Goal: Transaction & Acquisition: Purchase product/service

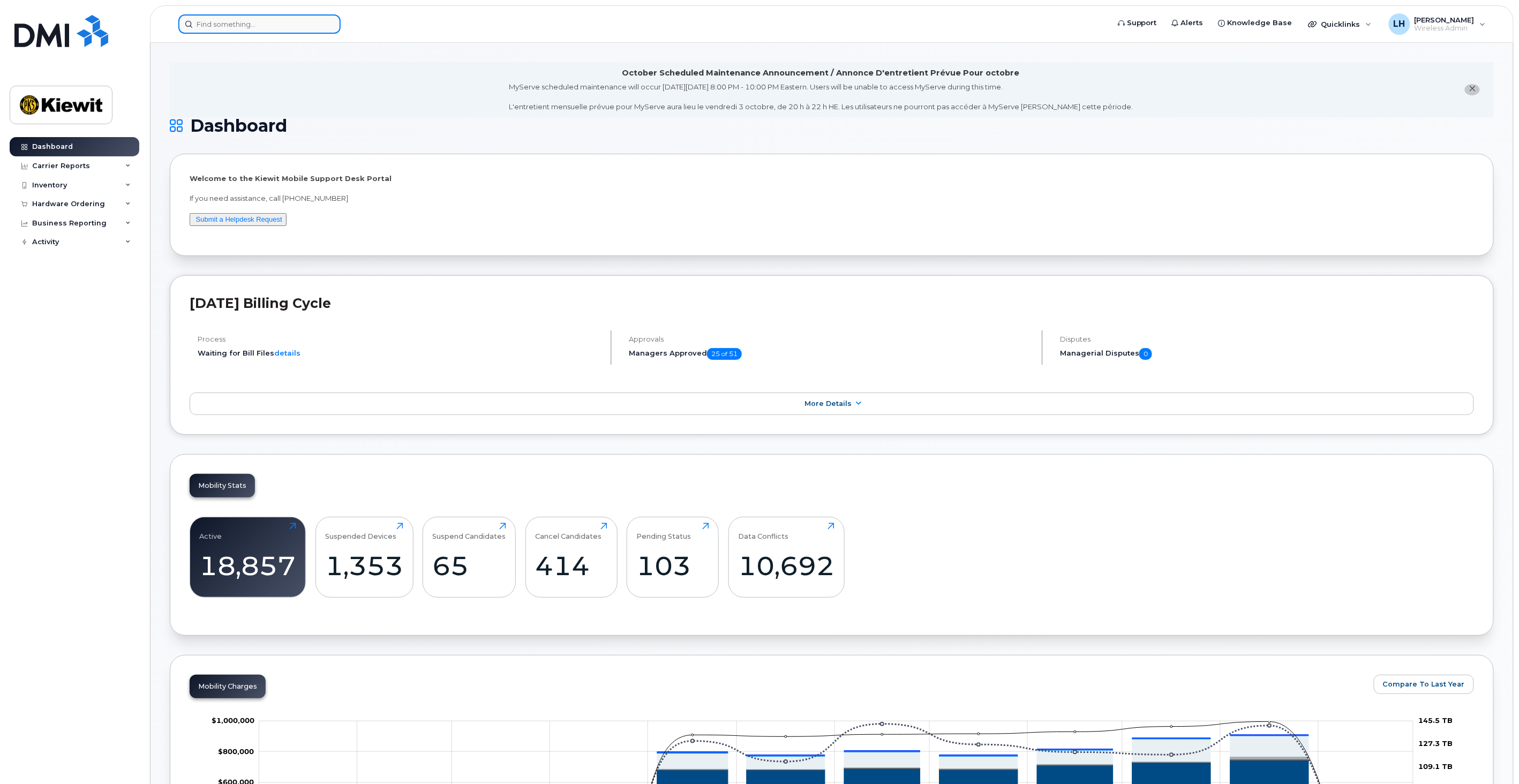
click at [238, 21] on input at bounding box center [260, 24] width 162 height 20
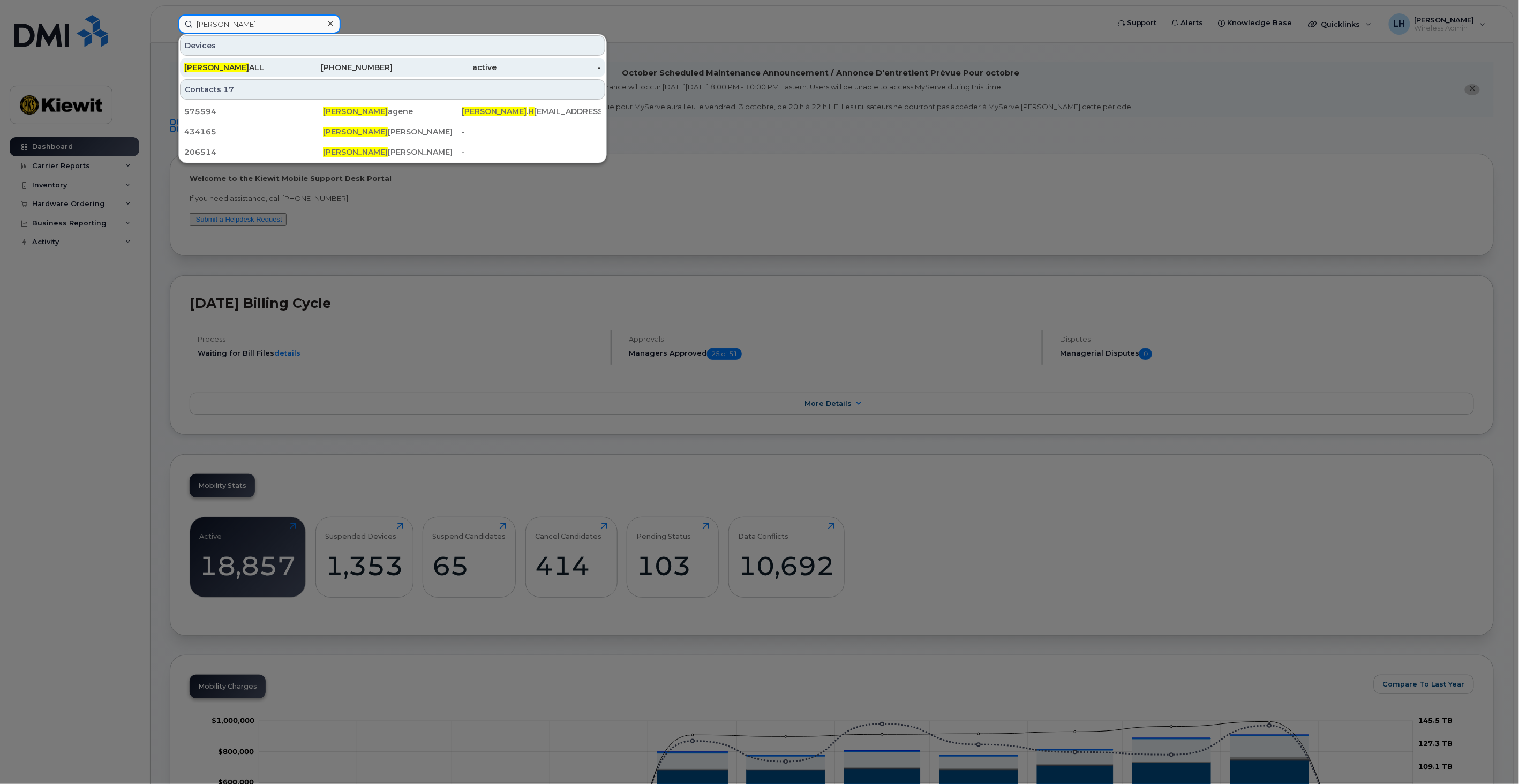
type input "Logan h"
click at [249, 66] on div "LOGAN H ALL" at bounding box center [236, 67] width 104 height 11
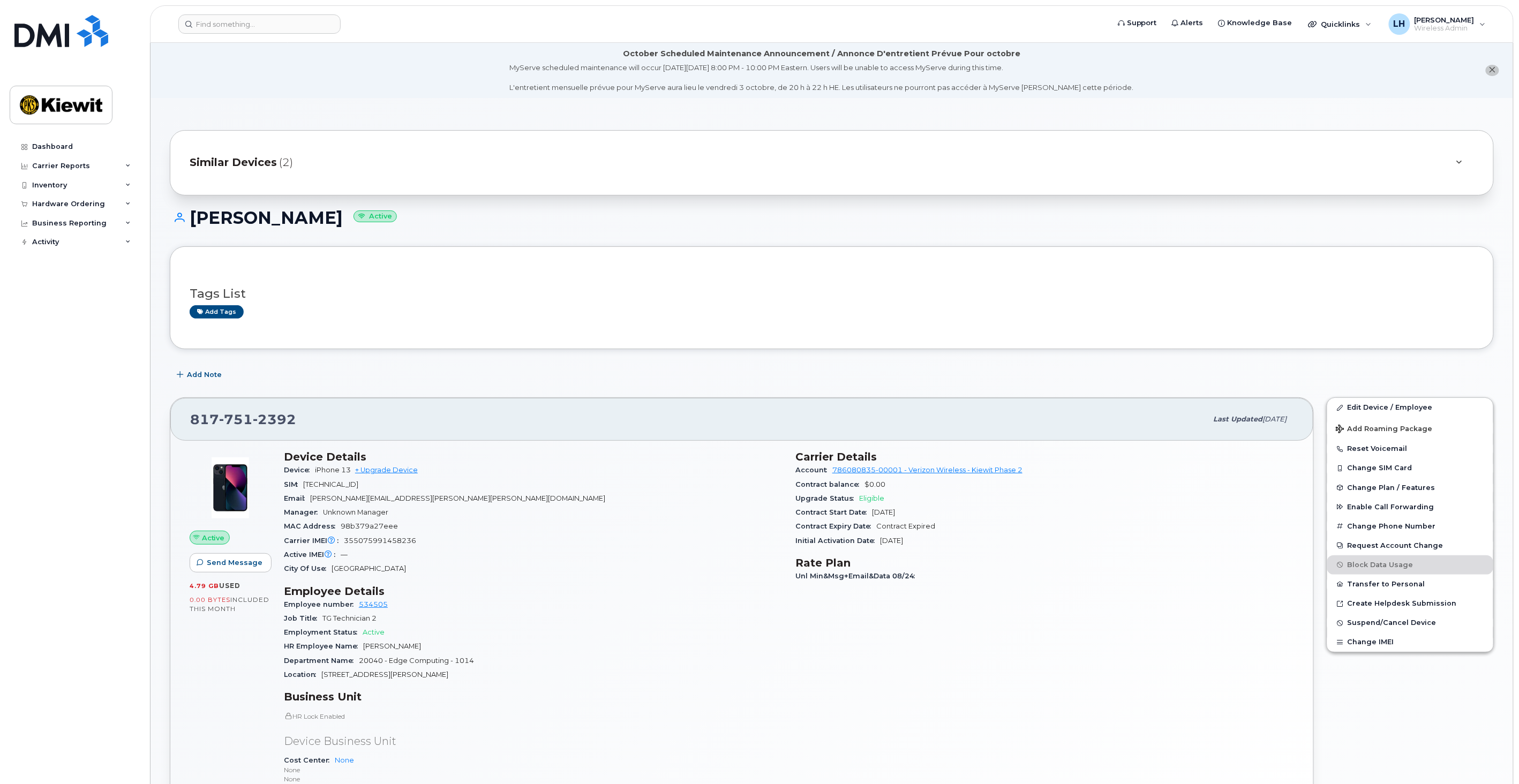
click at [271, 163] on span "Similar Devices" at bounding box center [232, 163] width 87 height 16
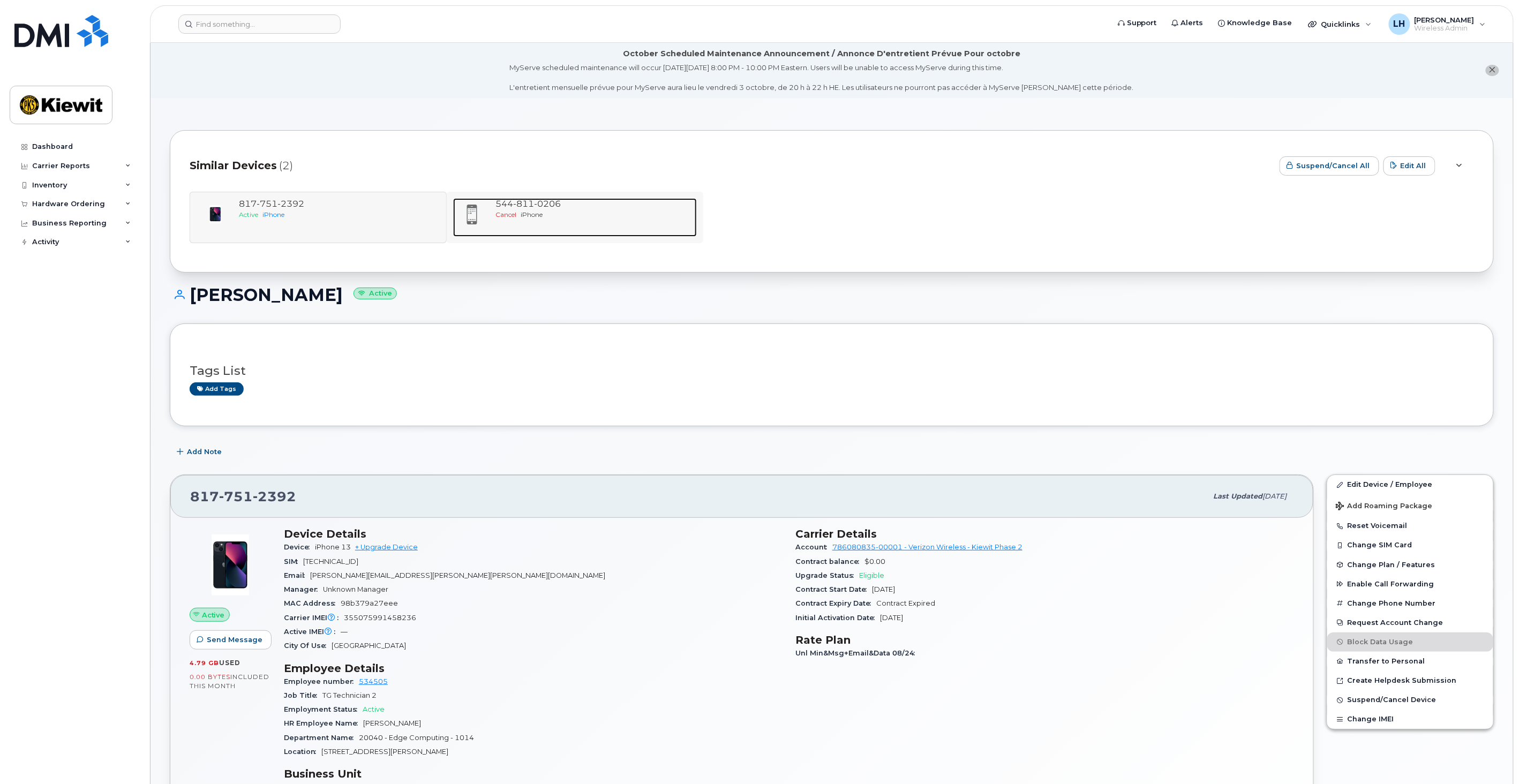
click at [607, 209] on div "544 811 0206" at bounding box center [594, 204] width 197 height 13
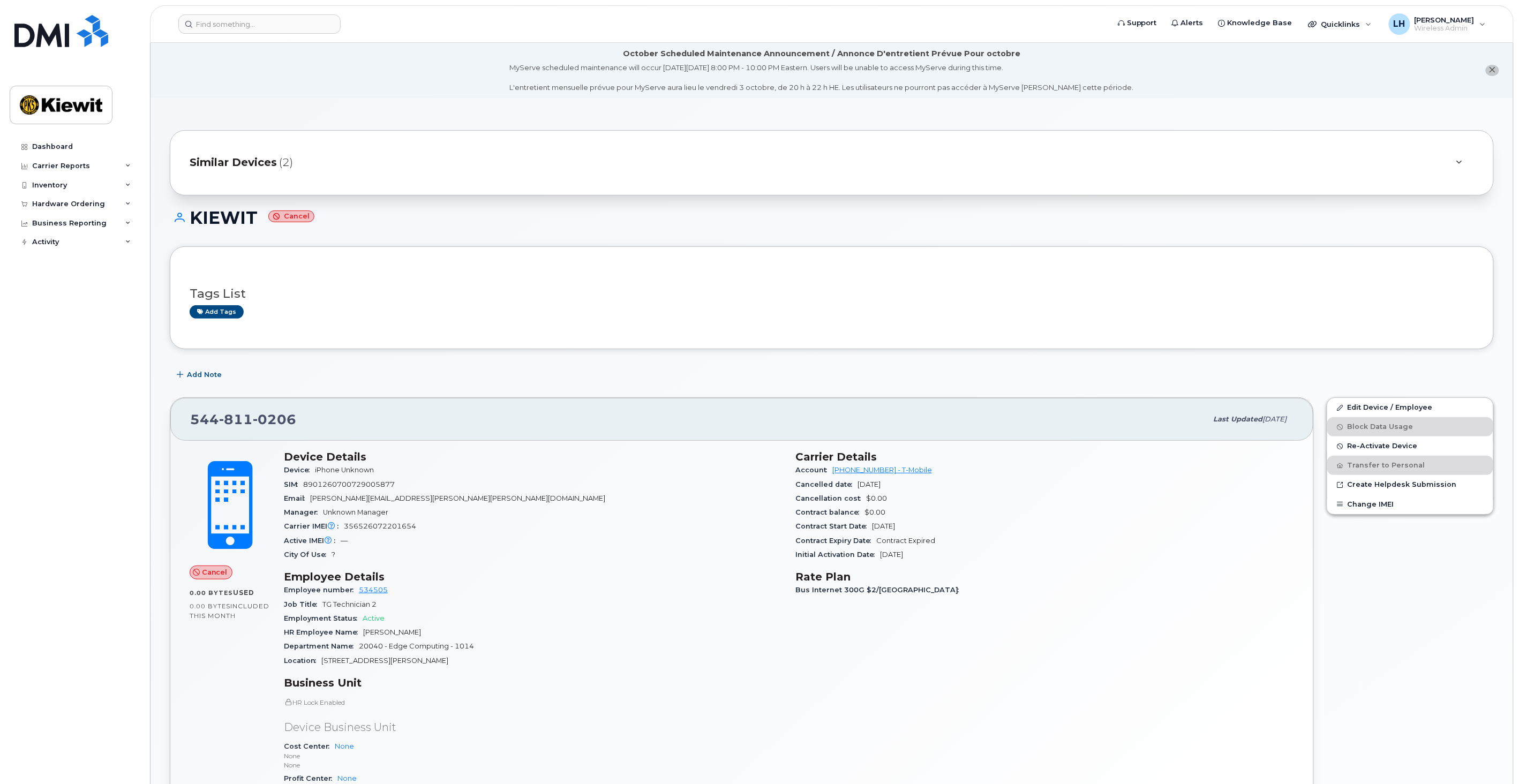
scroll to position [59, 0]
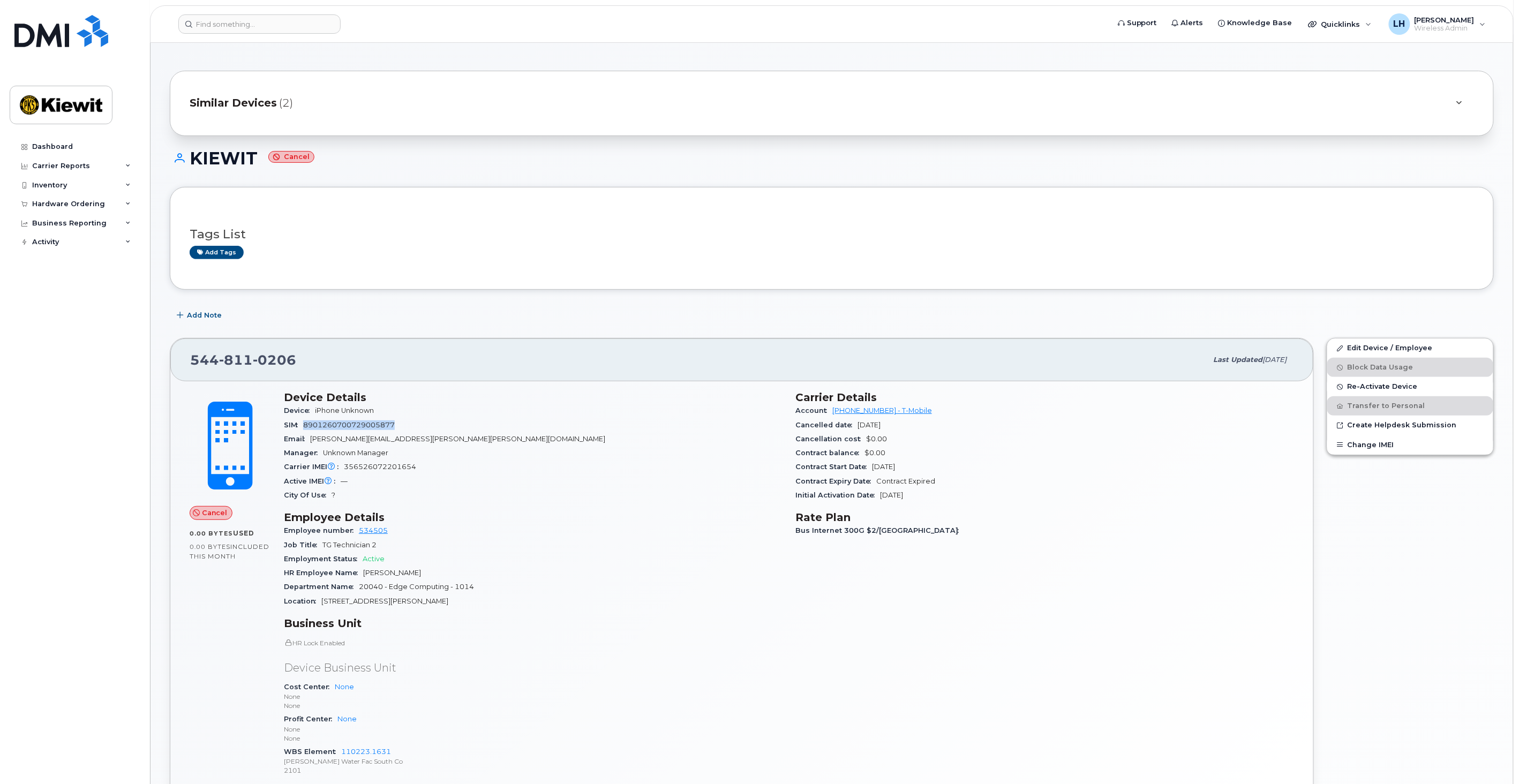
drag, startPoint x: 378, startPoint y: 431, endPoint x: 307, endPoint y: 425, distance: 71.3
click at [307, 425] on span "8901260700729005877" at bounding box center [349, 425] width 92 height 8
drag, startPoint x: 421, startPoint y: 472, endPoint x: 343, endPoint y: 472, distance: 78.0
click at [343, 472] on div "Carrier IMEI Carrier IMEI is reported during the last billing cycle or change o…" at bounding box center [533, 467] width 499 height 14
copy span "356526072201654"
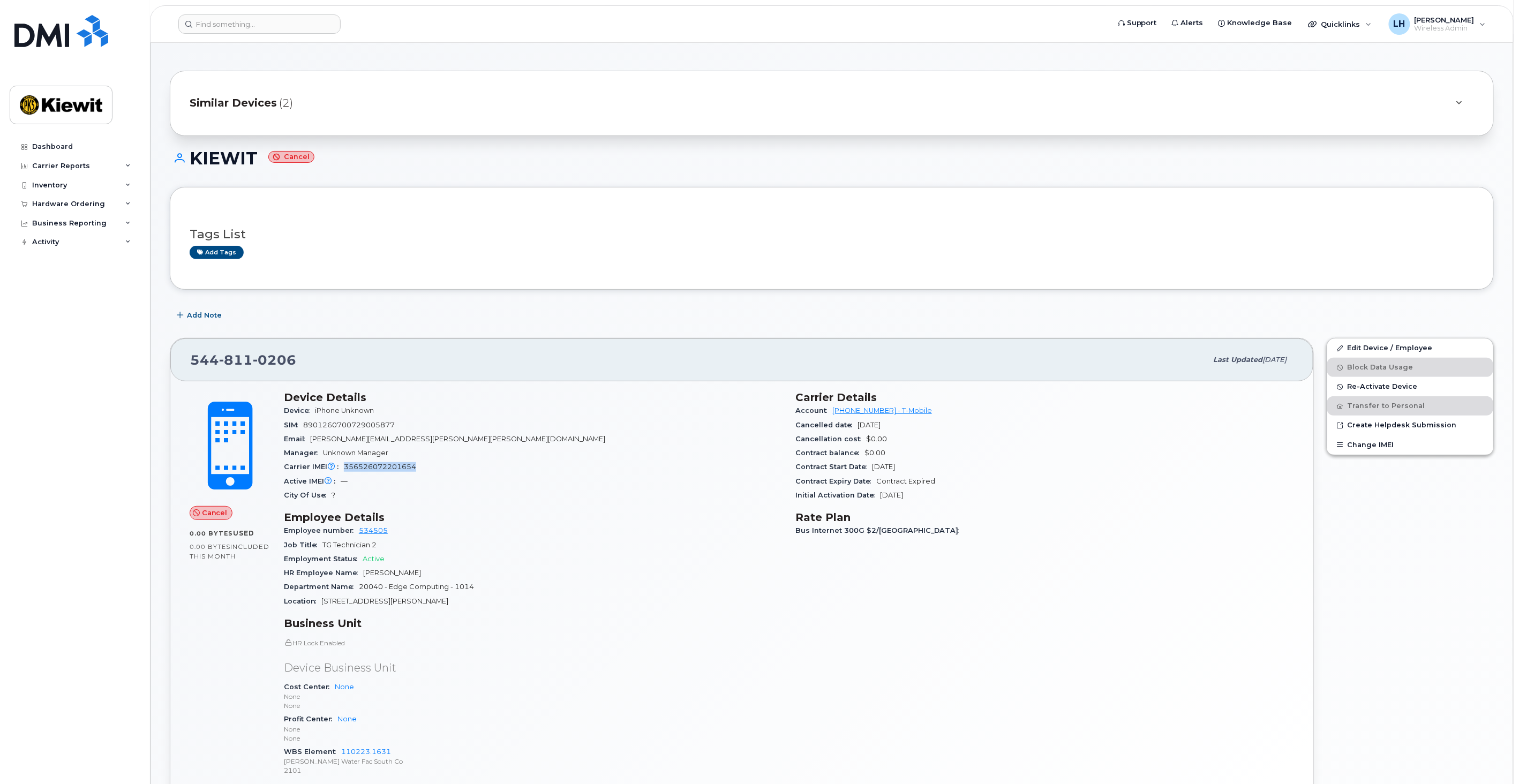
copy span "356526072201654"
click at [1186, 570] on div "Carrier Details Account 973402207 - T-Mobile Cancelled date Aug 29, 2025 Cancel…" at bounding box center [1045, 588] width 511 height 408
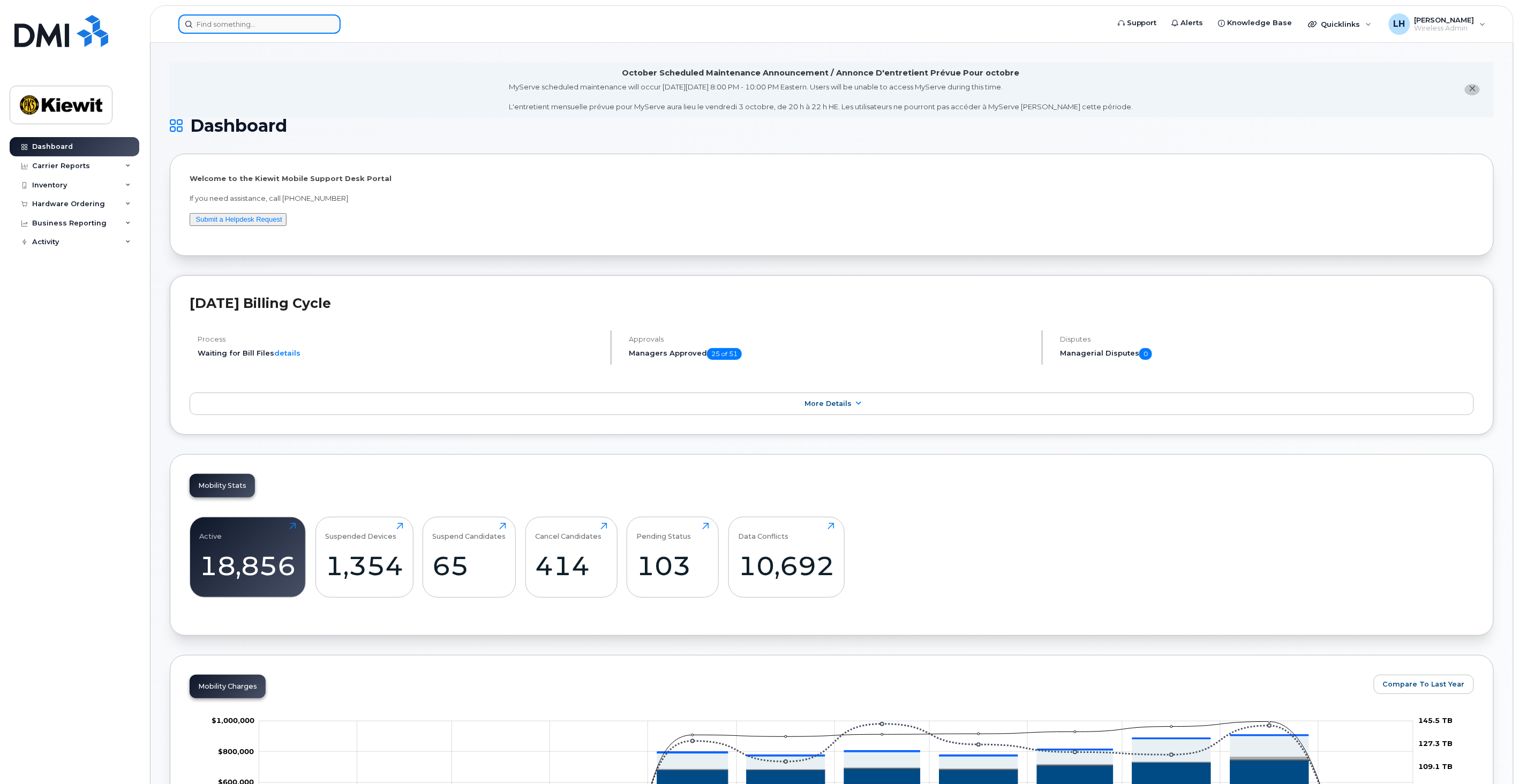
click at [218, 21] on input at bounding box center [260, 24] width 162 height 20
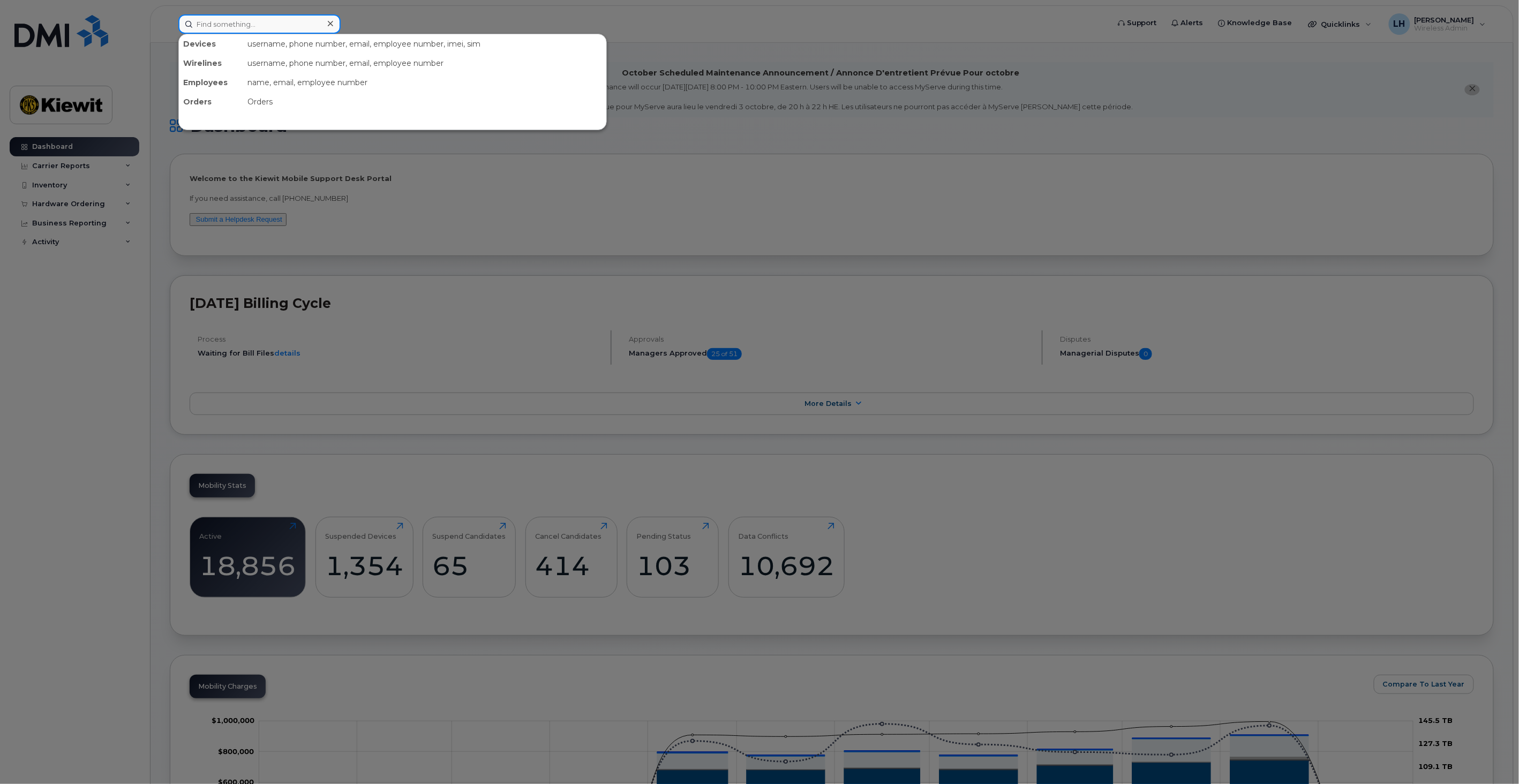
click at [250, 29] on input at bounding box center [260, 24] width 162 height 20
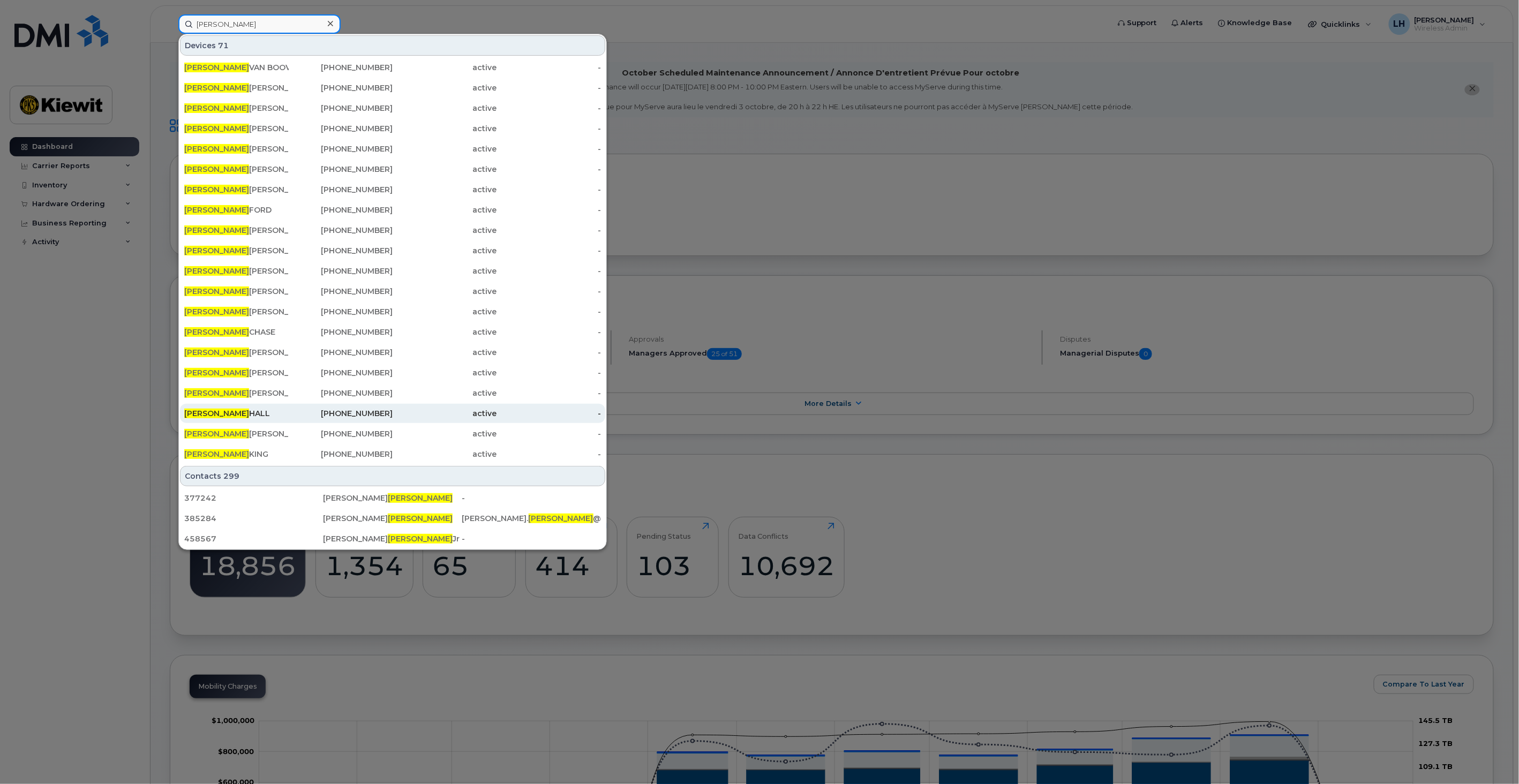
type input "Logan"
click at [226, 413] on div "LOGAN HALL" at bounding box center [236, 412] width 104 height 11
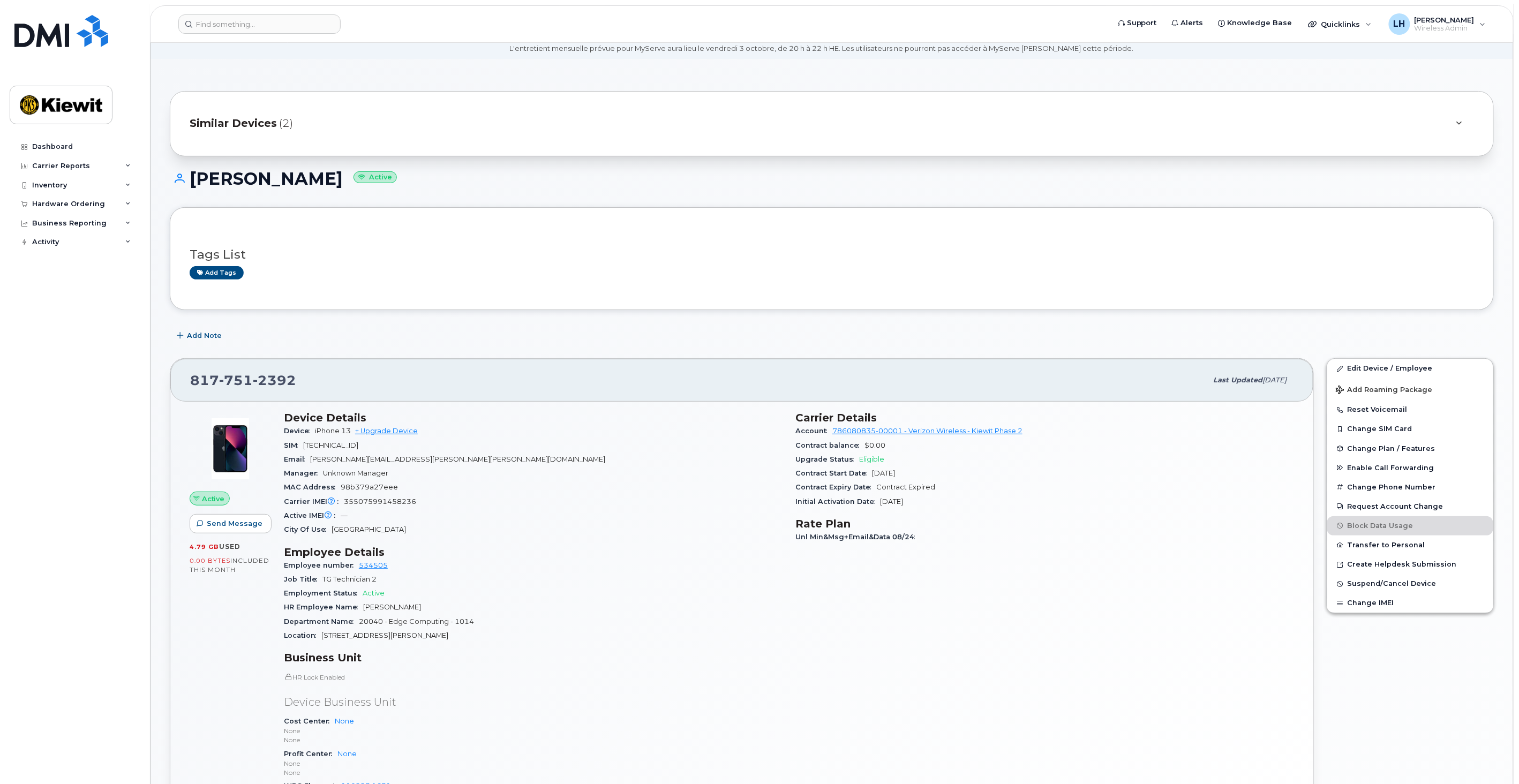
scroll to position [59, 0]
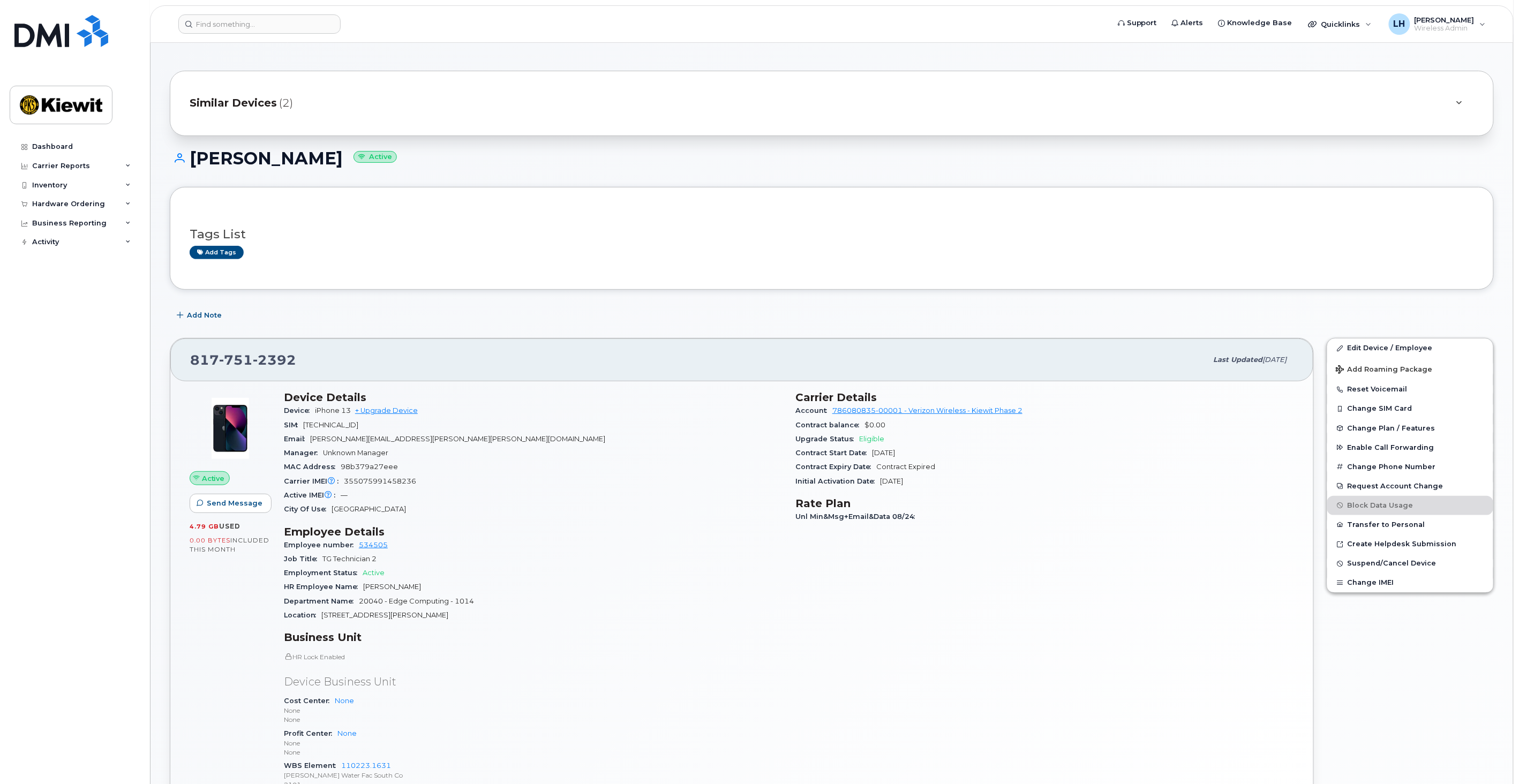
click at [279, 101] on span "(2)" at bounding box center [286, 103] width 14 height 16
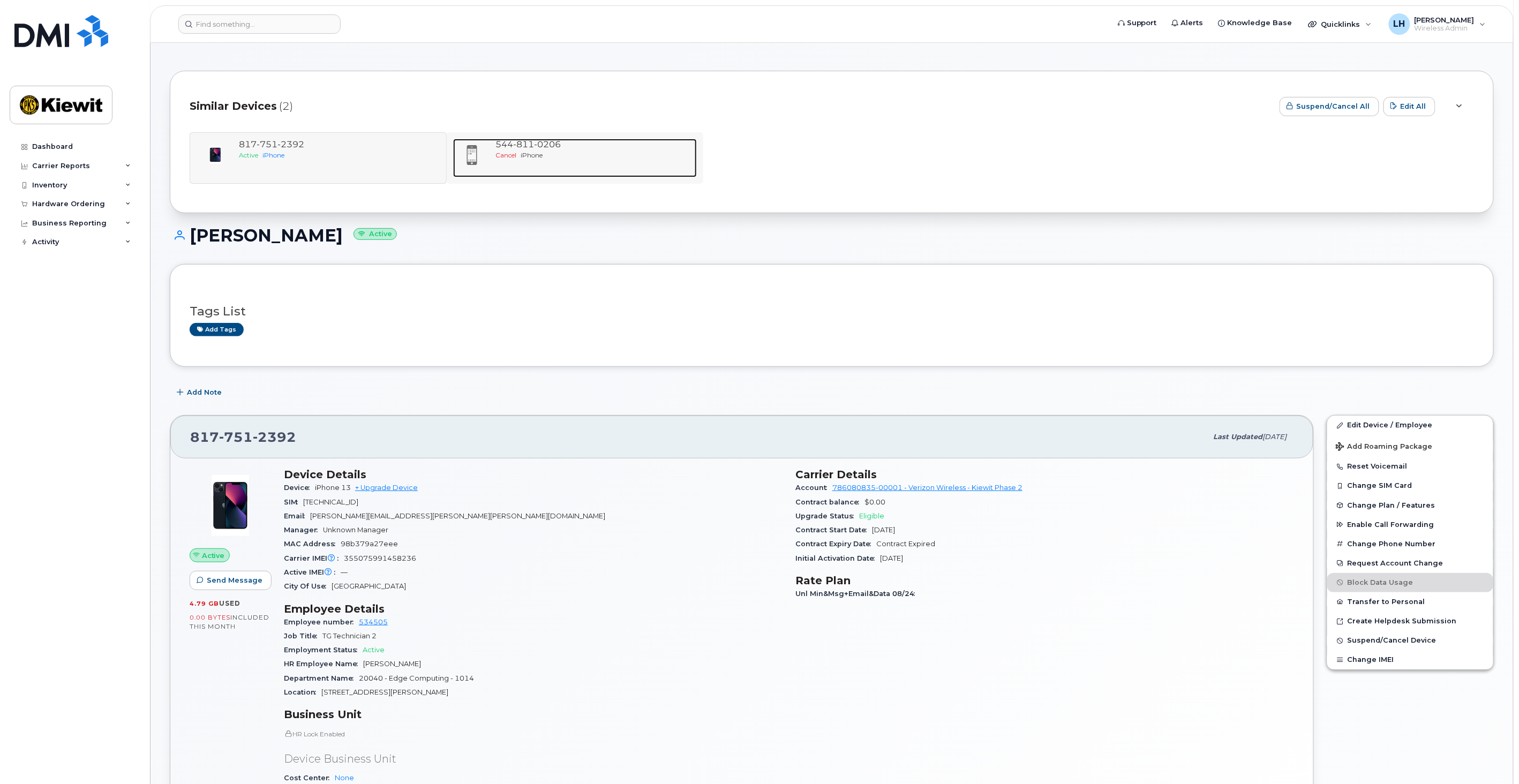
click at [517, 140] on span "811" at bounding box center [524, 144] width 20 height 10
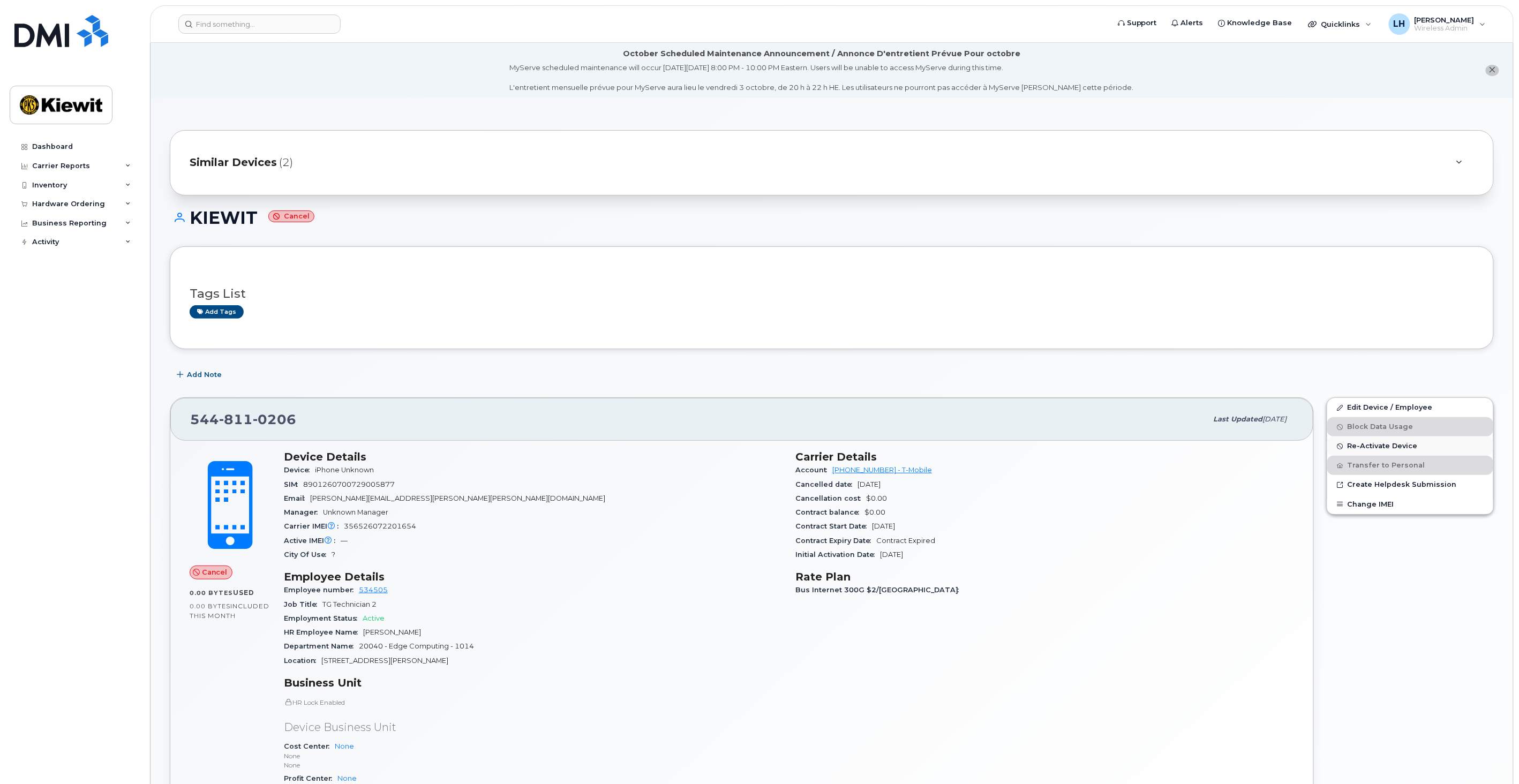
click at [1376, 447] on span "Re-Activate Device" at bounding box center [1382, 447] width 70 height 8
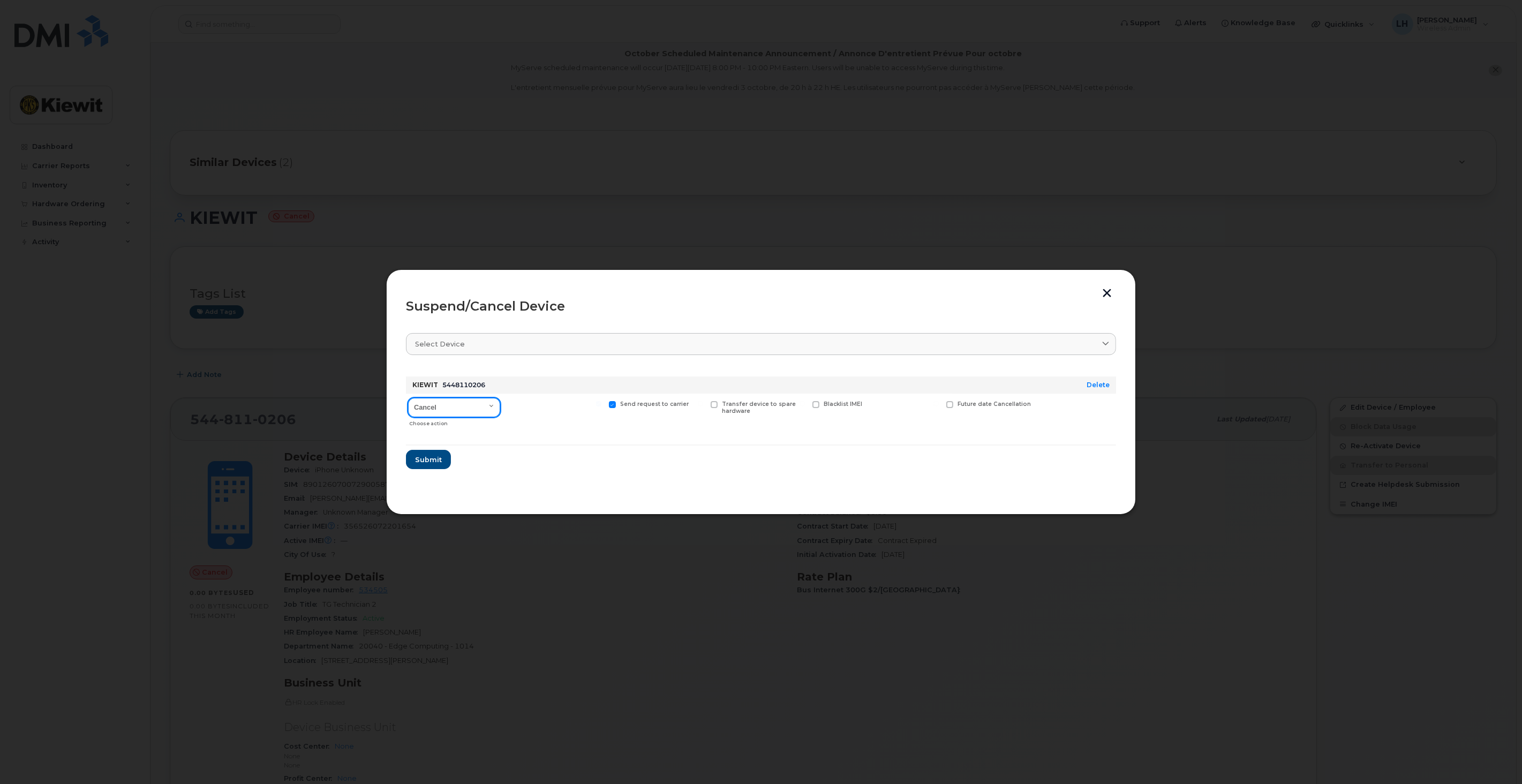
click at [469, 412] on select "Cancel Suspend - Reduced Rate Suspend - Full Rate Suspend - Lost Device/Stolen …" at bounding box center [454, 408] width 92 height 20
drag, startPoint x: 473, startPoint y: 413, endPoint x: 476, endPoint y: 406, distance: 7.6
click at [474, 410] on select "Cancel Suspend - Reduced Rate Suspend - Full Rate Suspend - Lost Device/Stolen …" at bounding box center [454, 408] width 92 height 20
click at [476, 406] on select "Cancel Suspend - Reduced Rate Suspend - Full Rate Suspend - Lost Device/Stolen …" at bounding box center [454, 408] width 92 height 20
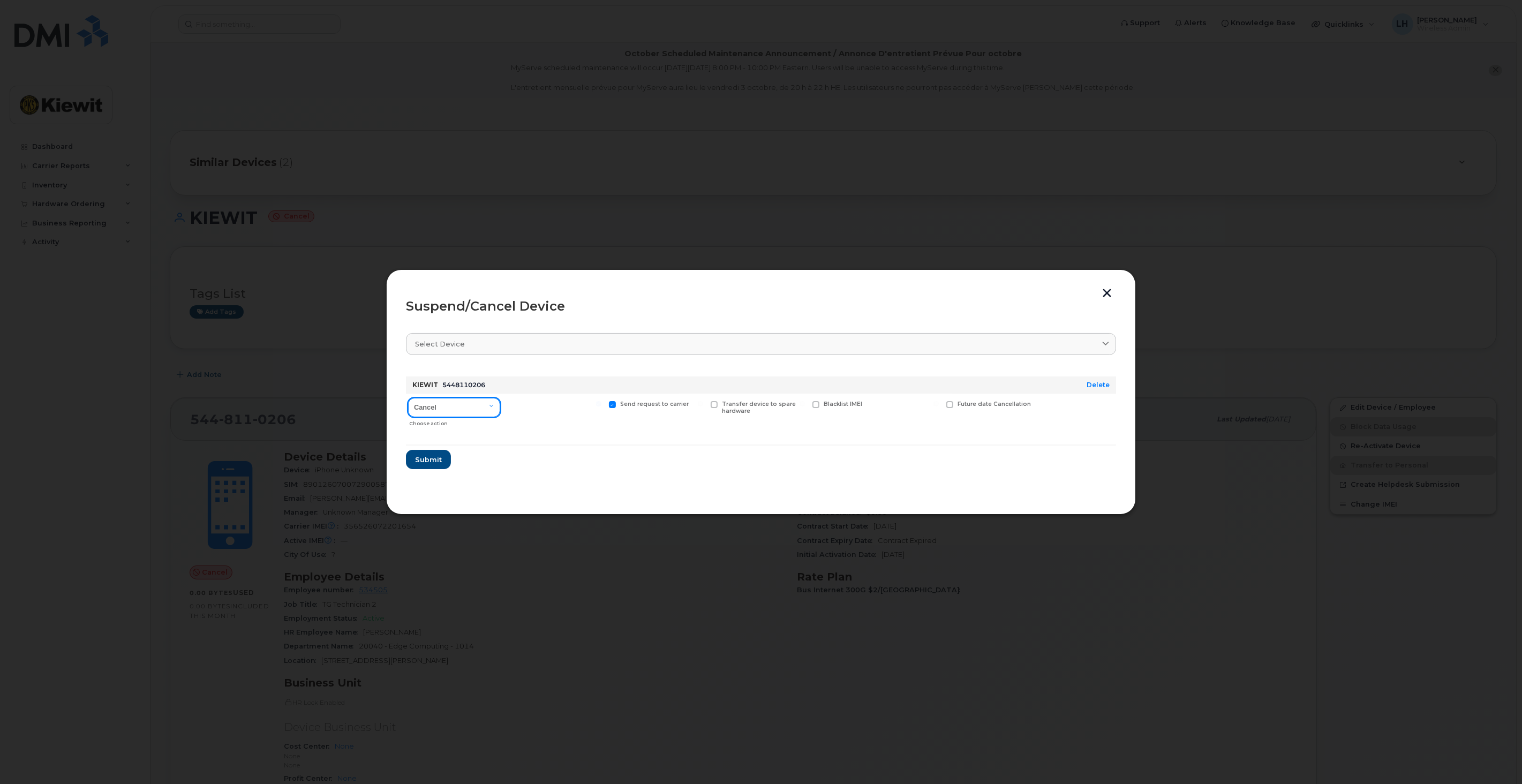
select select "[object Object]"
click at [408, 398] on select "Cancel Suspend - Reduced Rate Suspend - Full Rate Suspend - Lost Device/Stolen …" at bounding box center [454, 408] width 92 height 20
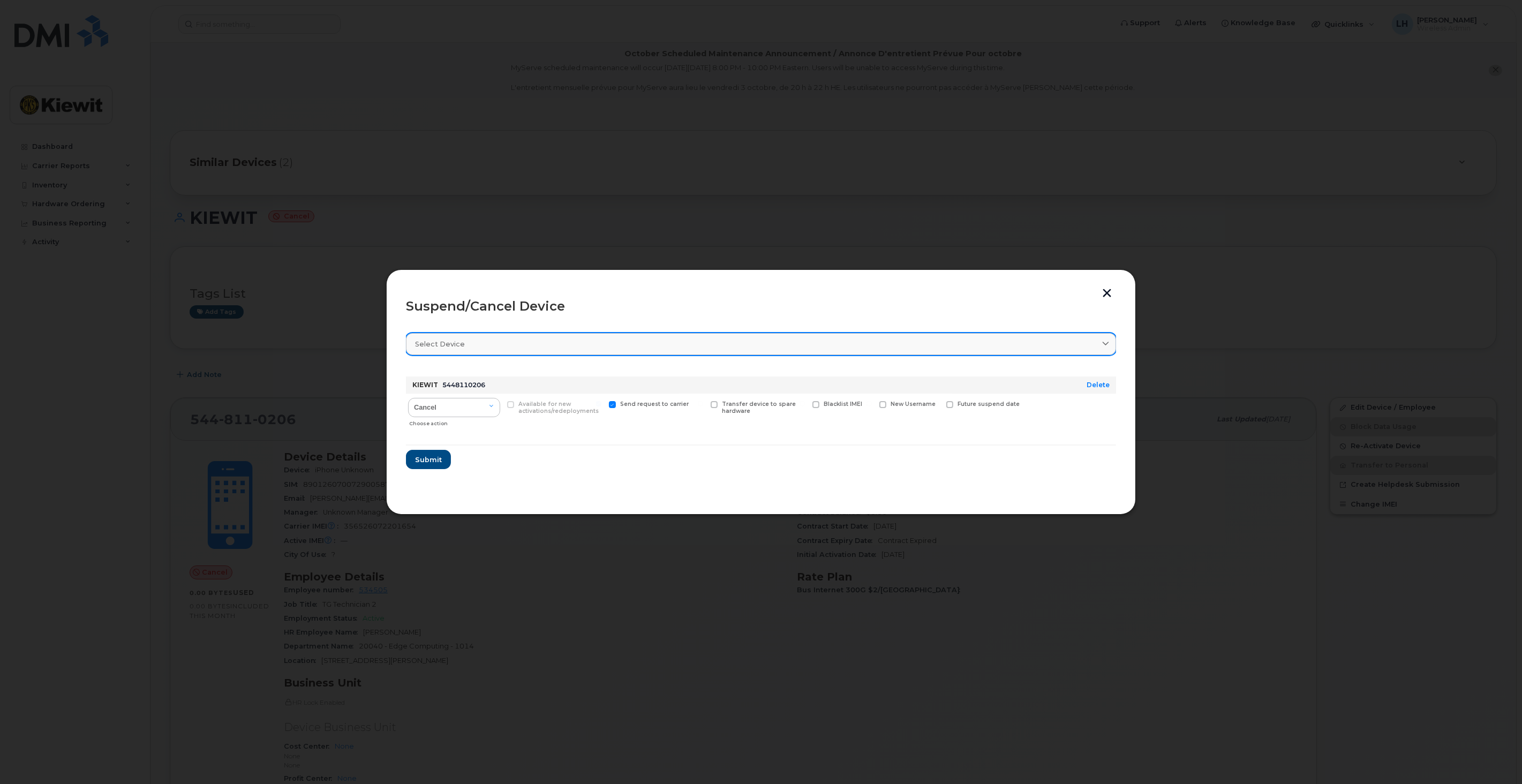
click at [676, 345] on div "Select device" at bounding box center [761, 344] width 692 height 10
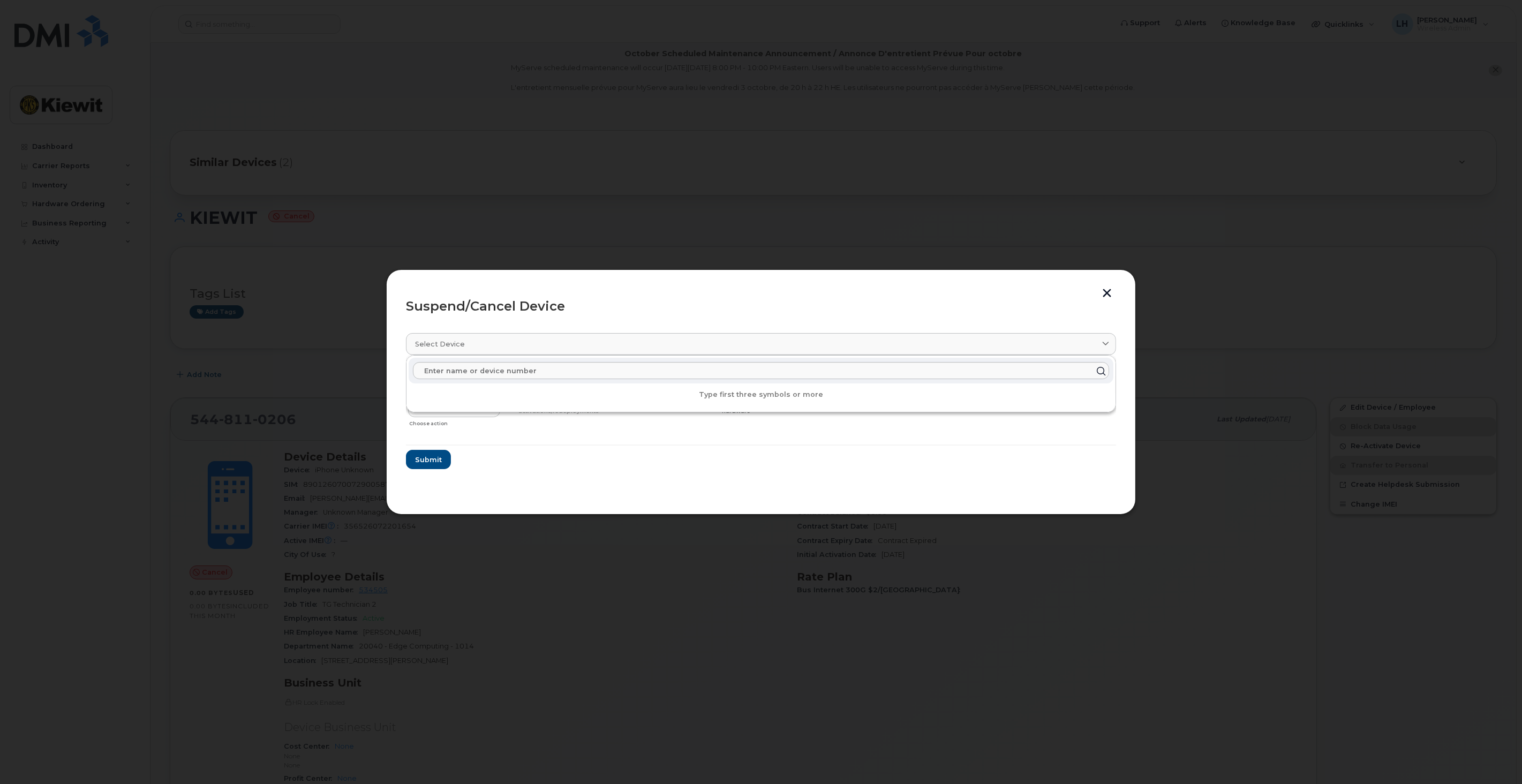
click at [693, 287] on div "Suspend/Cancel Device Select device Type first three symbols or more KIEWIT 544…" at bounding box center [761, 391] width 750 height 245
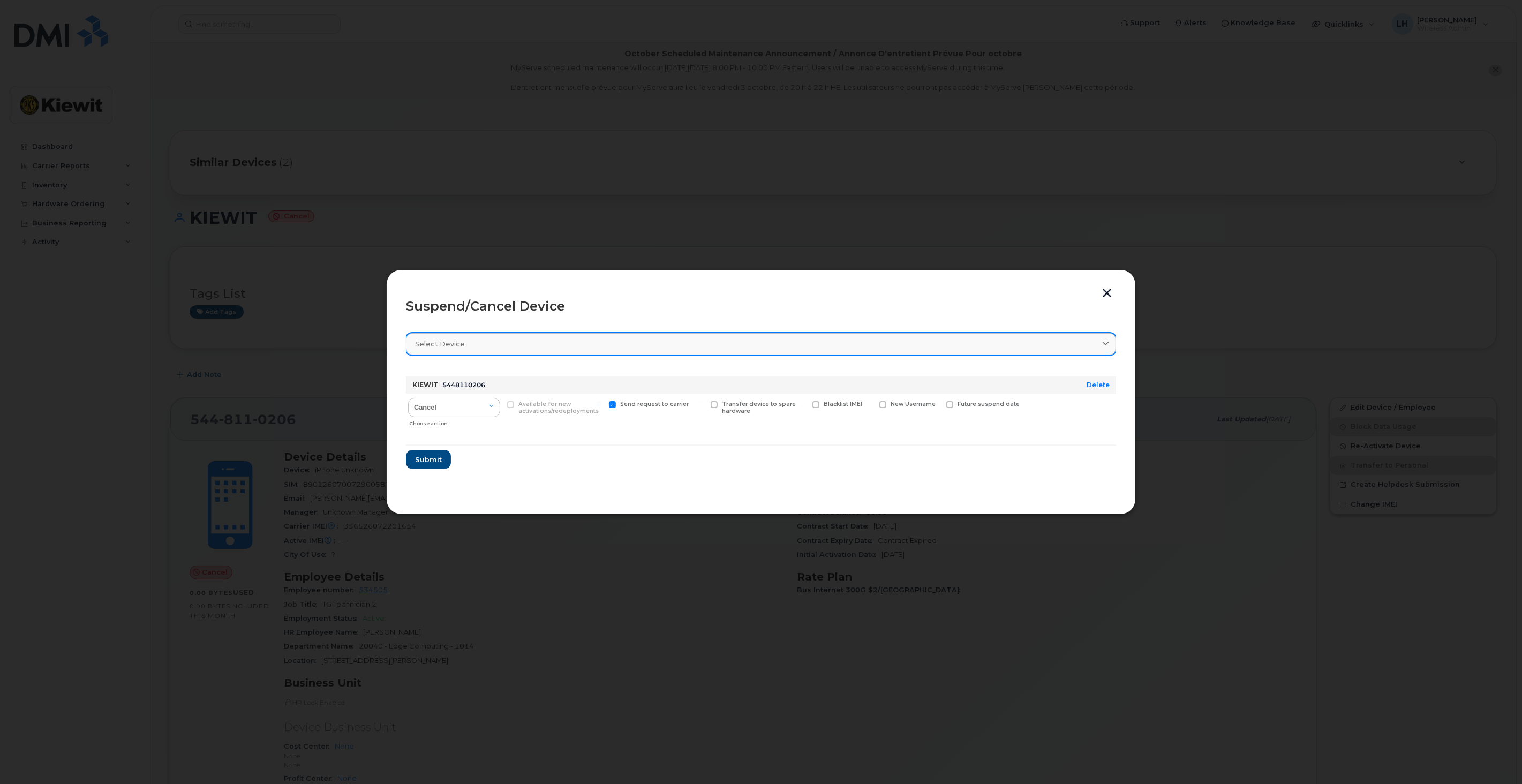
click at [495, 345] on div "Select device" at bounding box center [761, 344] width 692 height 10
type input "a"
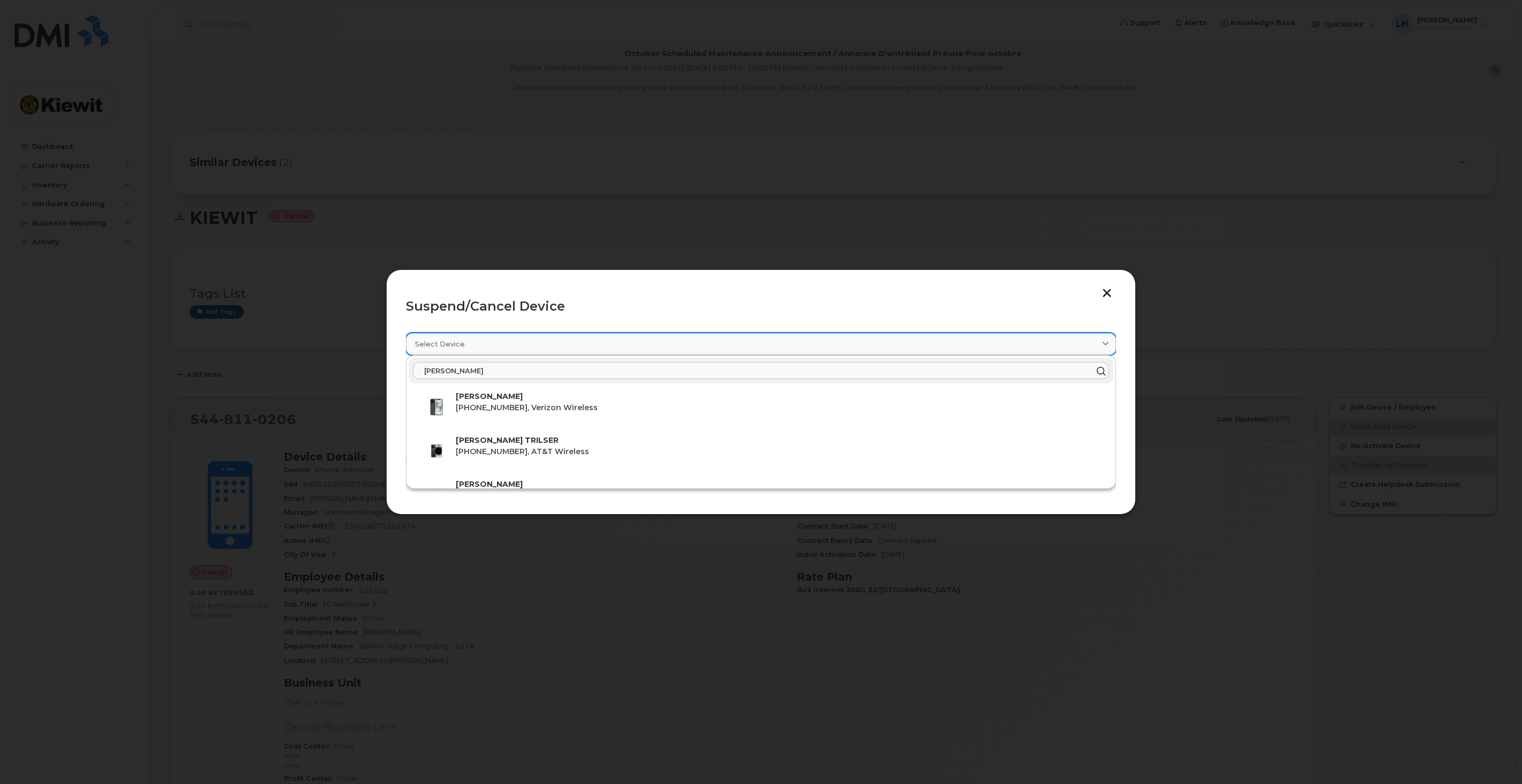
type input "[PERSON_NAME]"
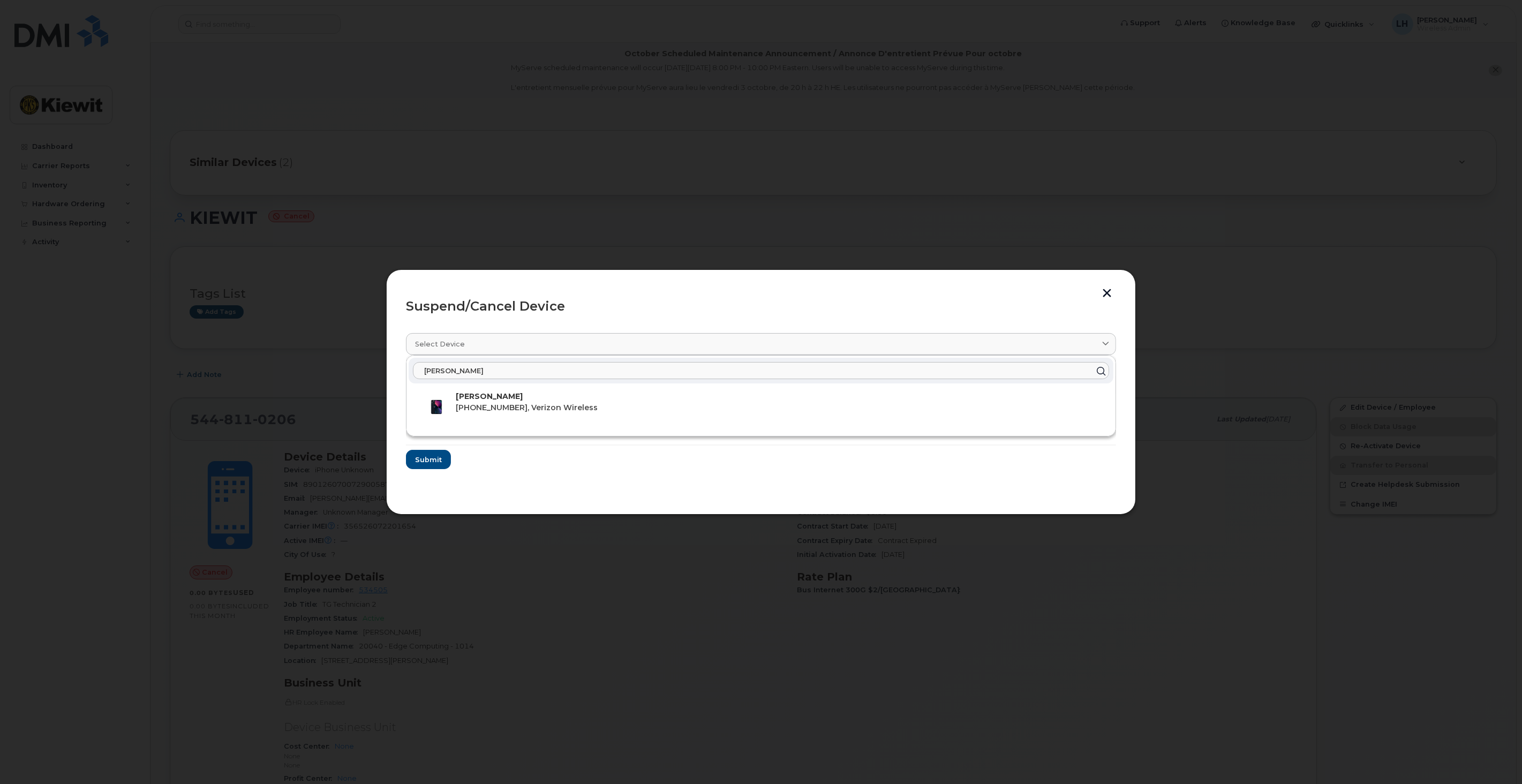
drag, startPoint x: 467, startPoint y: 370, endPoint x: 291, endPoint y: 374, distance: 176.0
click at [291, 374] on div "Suspend/Cancel Device Select device Logan Hall LOGAN HALL 817-751-2392, Verizon…" at bounding box center [761, 392] width 1522 height 784
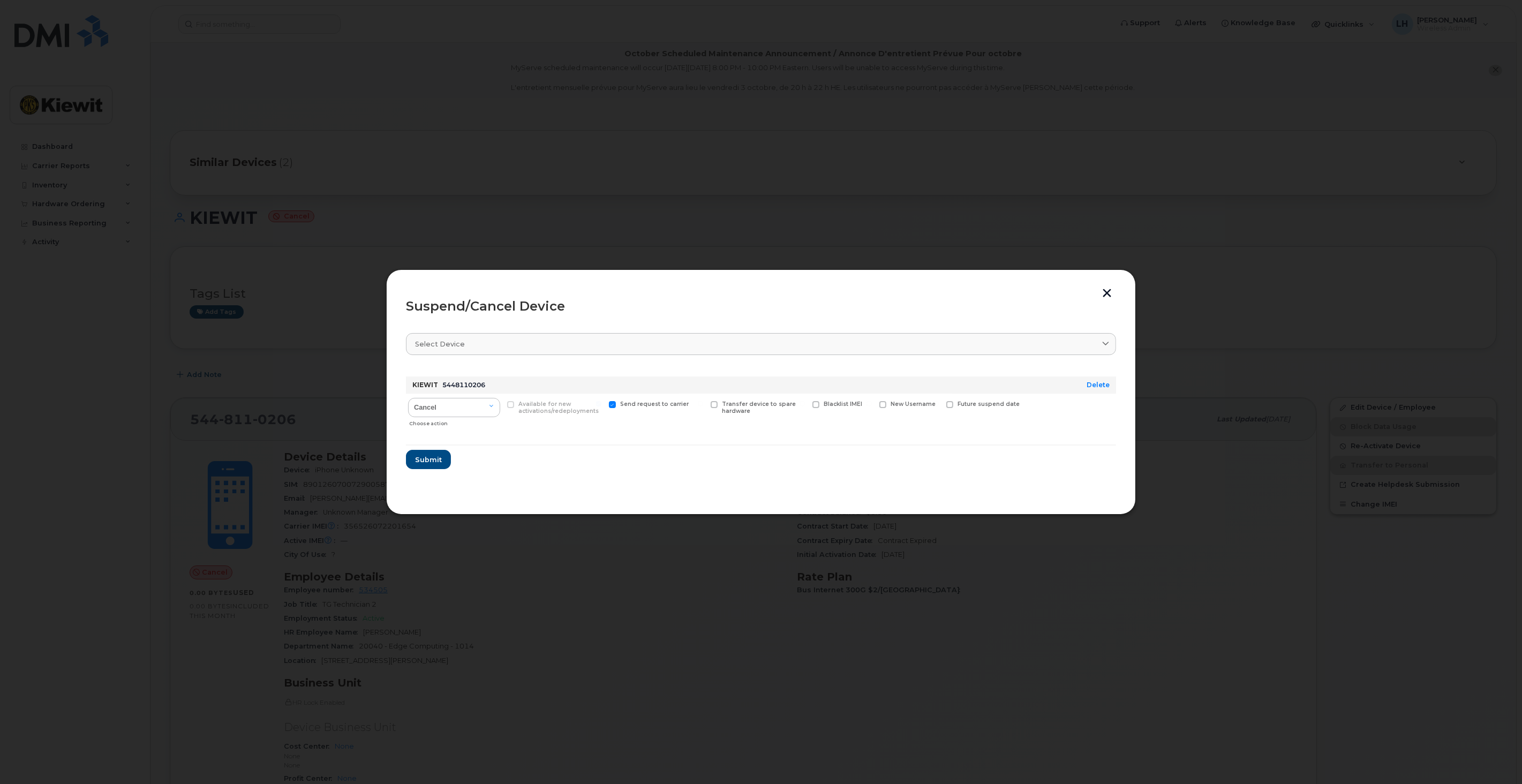
click at [1107, 296] on button "button" at bounding box center [1107, 294] width 16 height 12
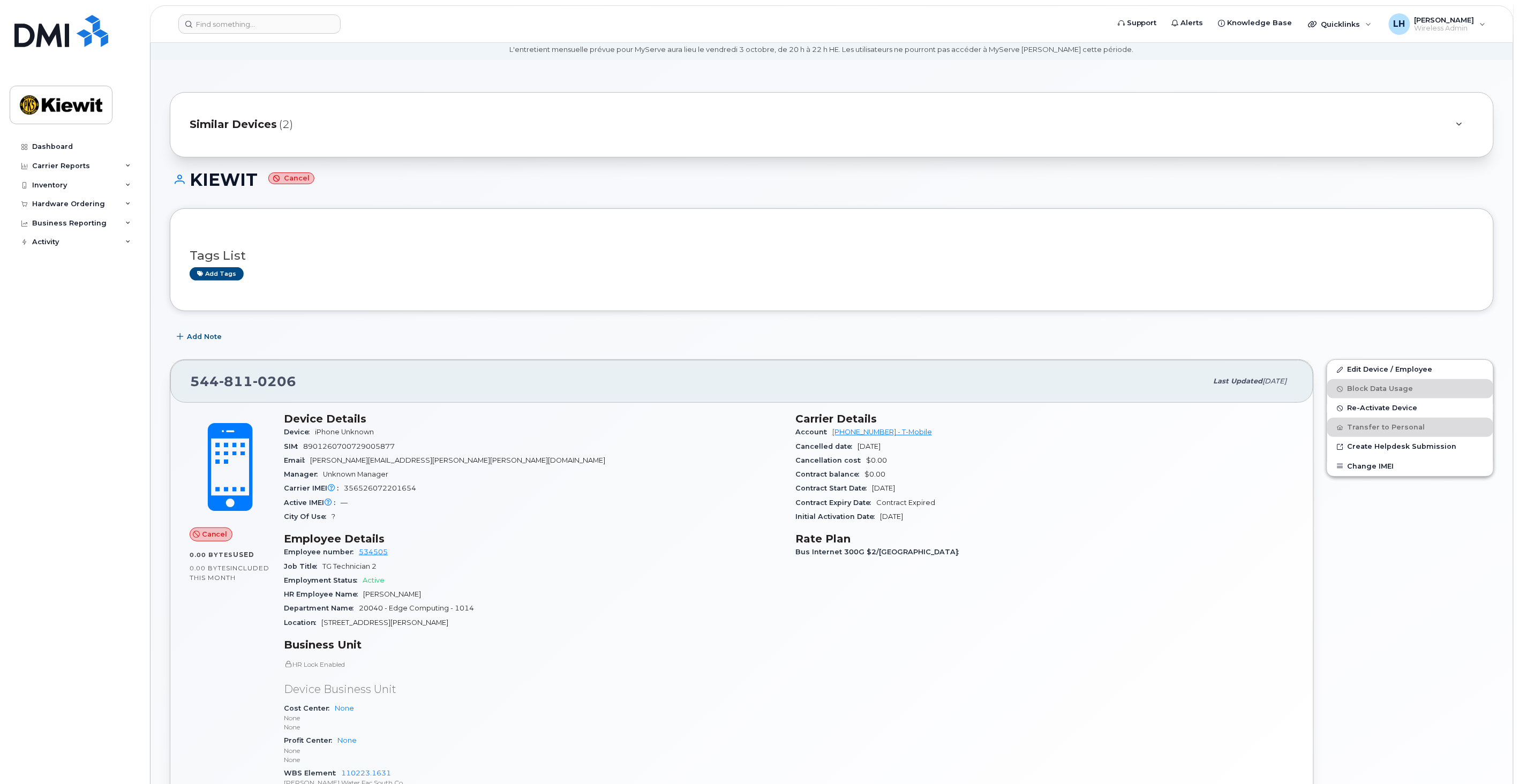
scroll to position [59, 0]
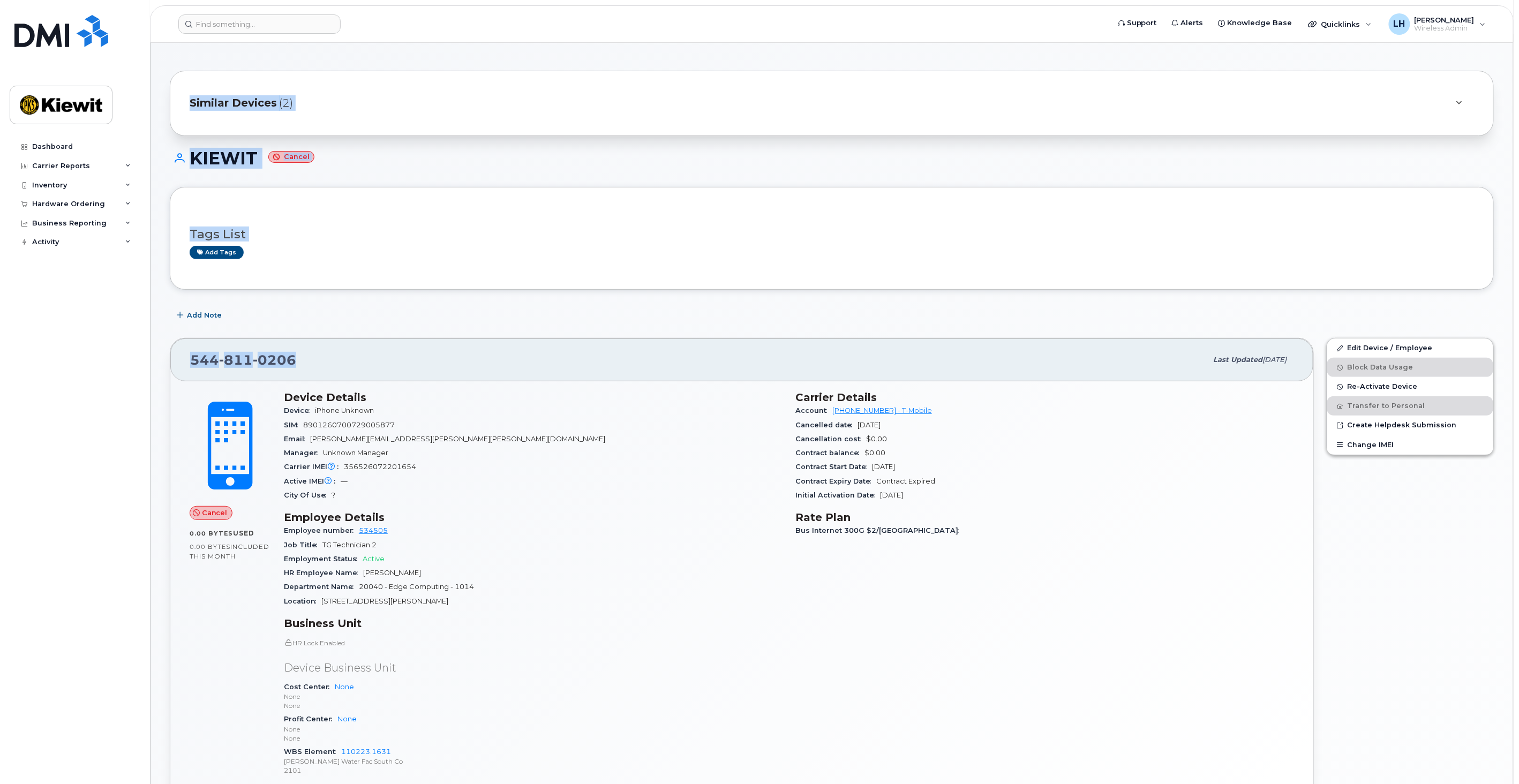
drag, startPoint x: 306, startPoint y: 354, endPoint x: 141, endPoint y: 340, distance: 165.6
click at [150, 350] on div "Support Alerts Knowledge Base Quicklinks Suspend / Cancel Device Change SIM Car…" at bounding box center [832, 727] width 1364 height 1488
click at [299, 357] on div "544 811 0206" at bounding box center [699, 359] width 1018 height 22
drag, startPoint x: 300, startPoint y: 362, endPoint x: 170, endPoint y: 364, distance: 130.0
click at [171, 364] on div "544 811 0206 Last updated Sep 08, 2025" at bounding box center [742, 360] width 1143 height 43
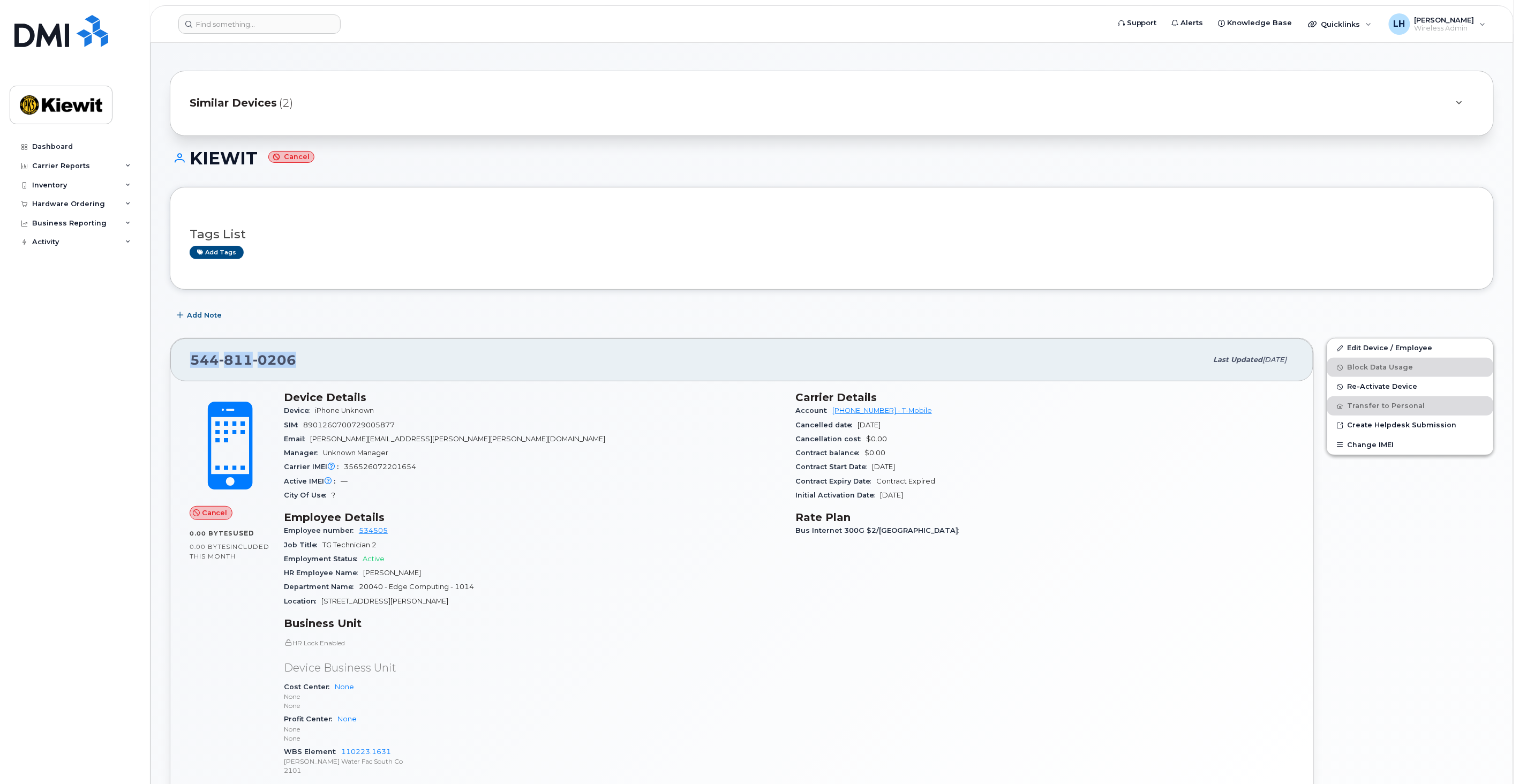
copy span "544 811 0206"
click at [1378, 386] on span "Re-Activate Device" at bounding box center [1382, 387] width 70 height 8
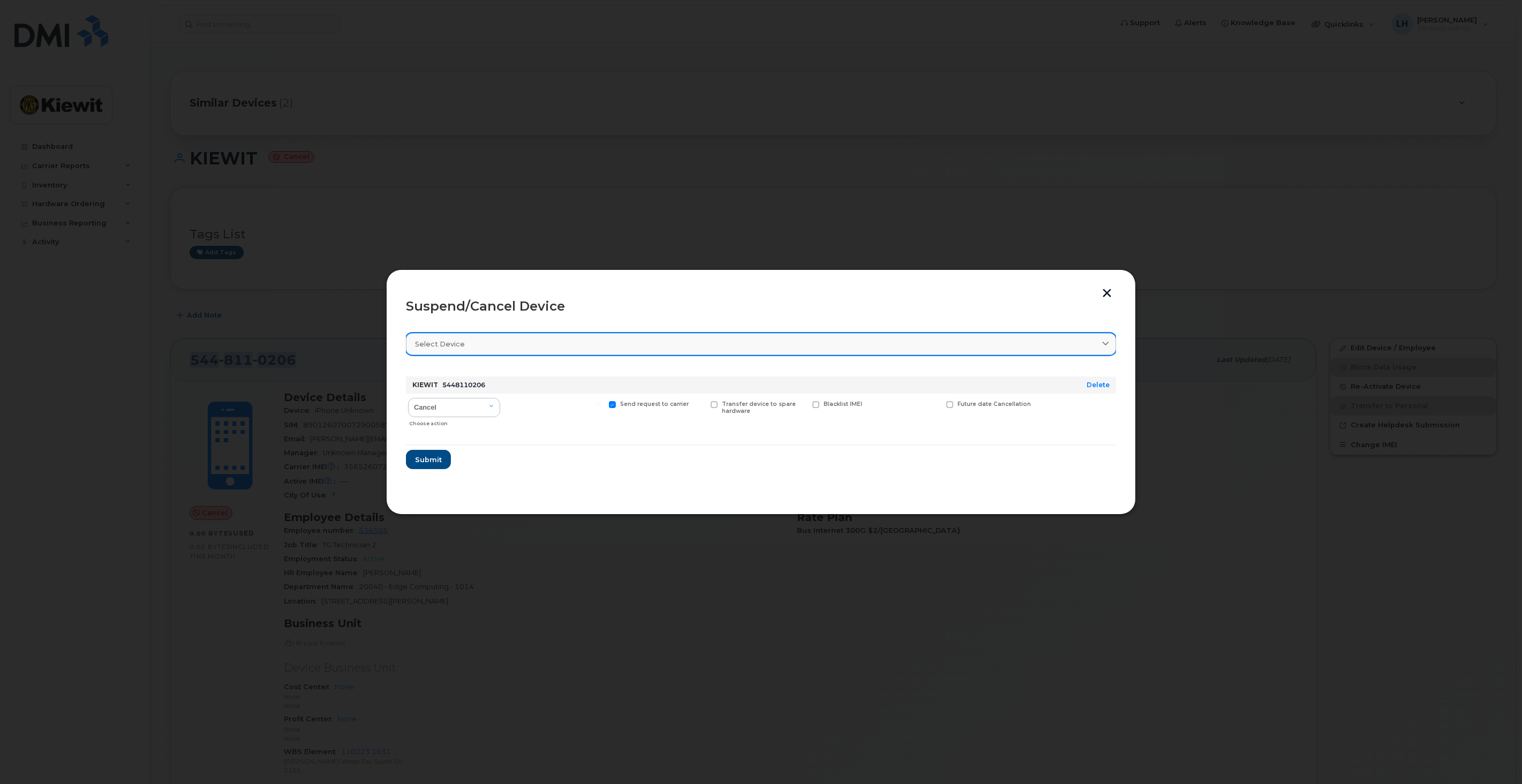
click at [472, 348] on div "Select device" at bounding box center [761, 344] width 692 height 10
paste input "5448110206"
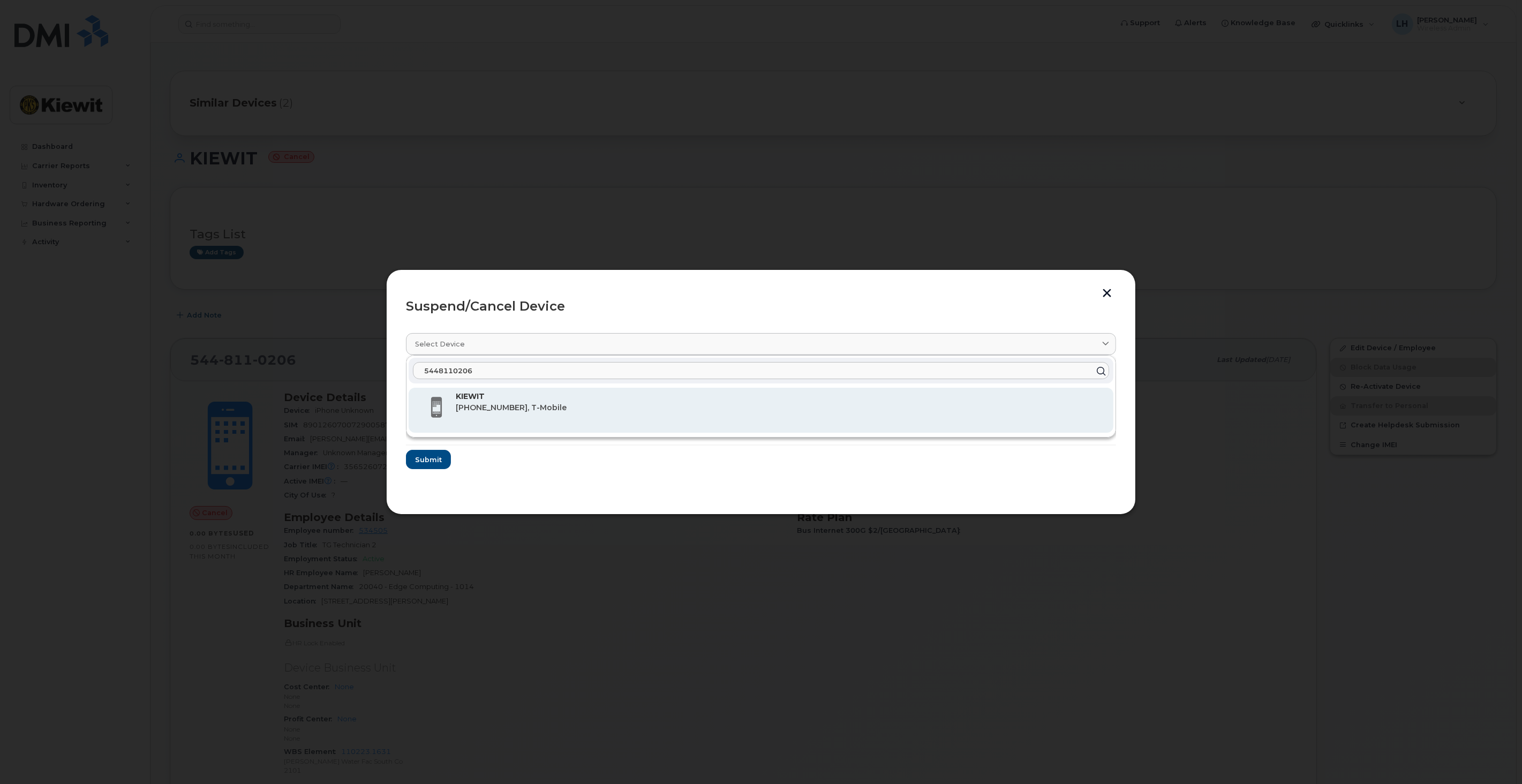
type input "5448110206"
click at [478, 400] on strong "KIEWIT" at bounding box center [470, 396] width 29 height 10
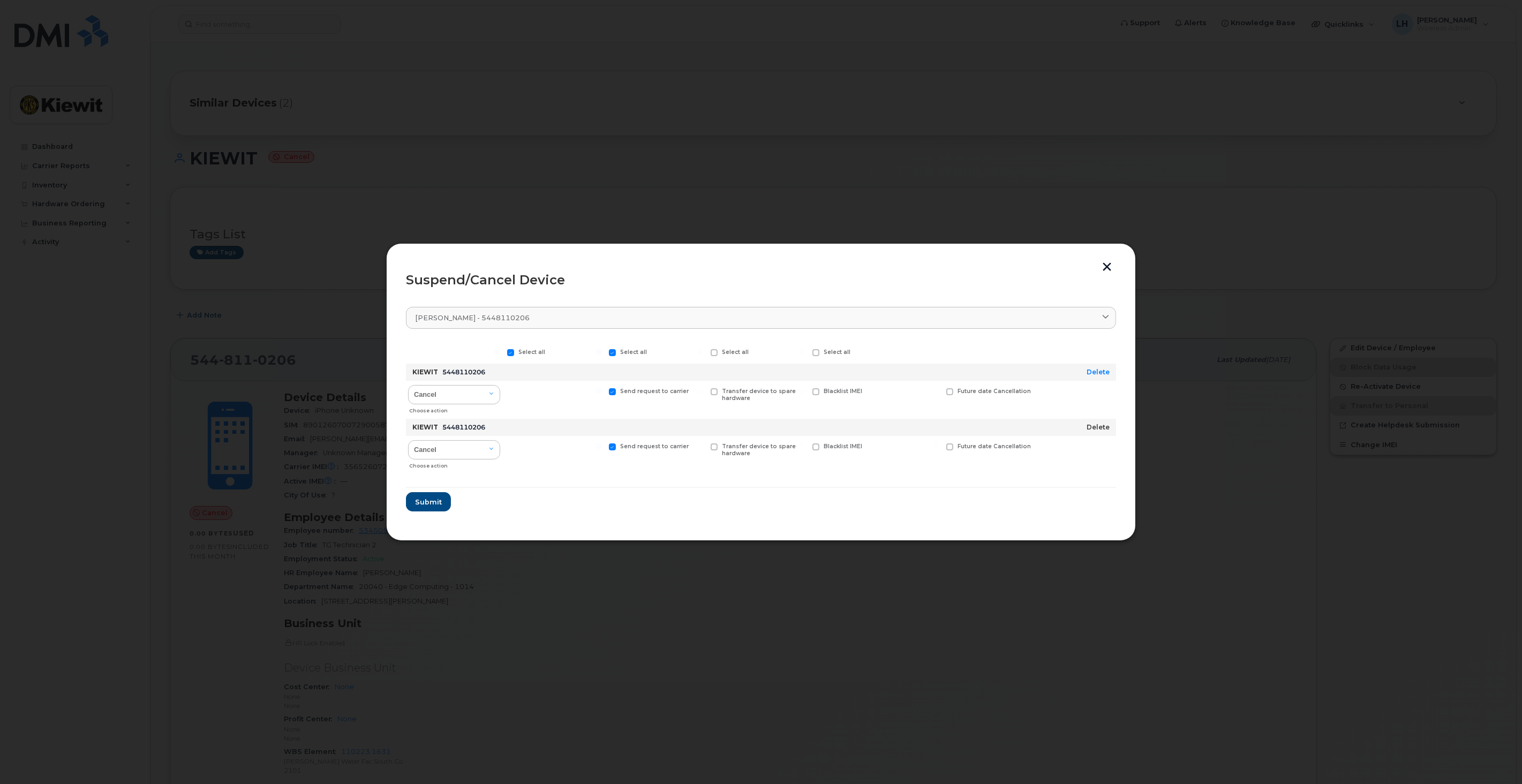
click at [1099, 429] on link "Delete" at bounding box center [1099, 427] width 23 height 8
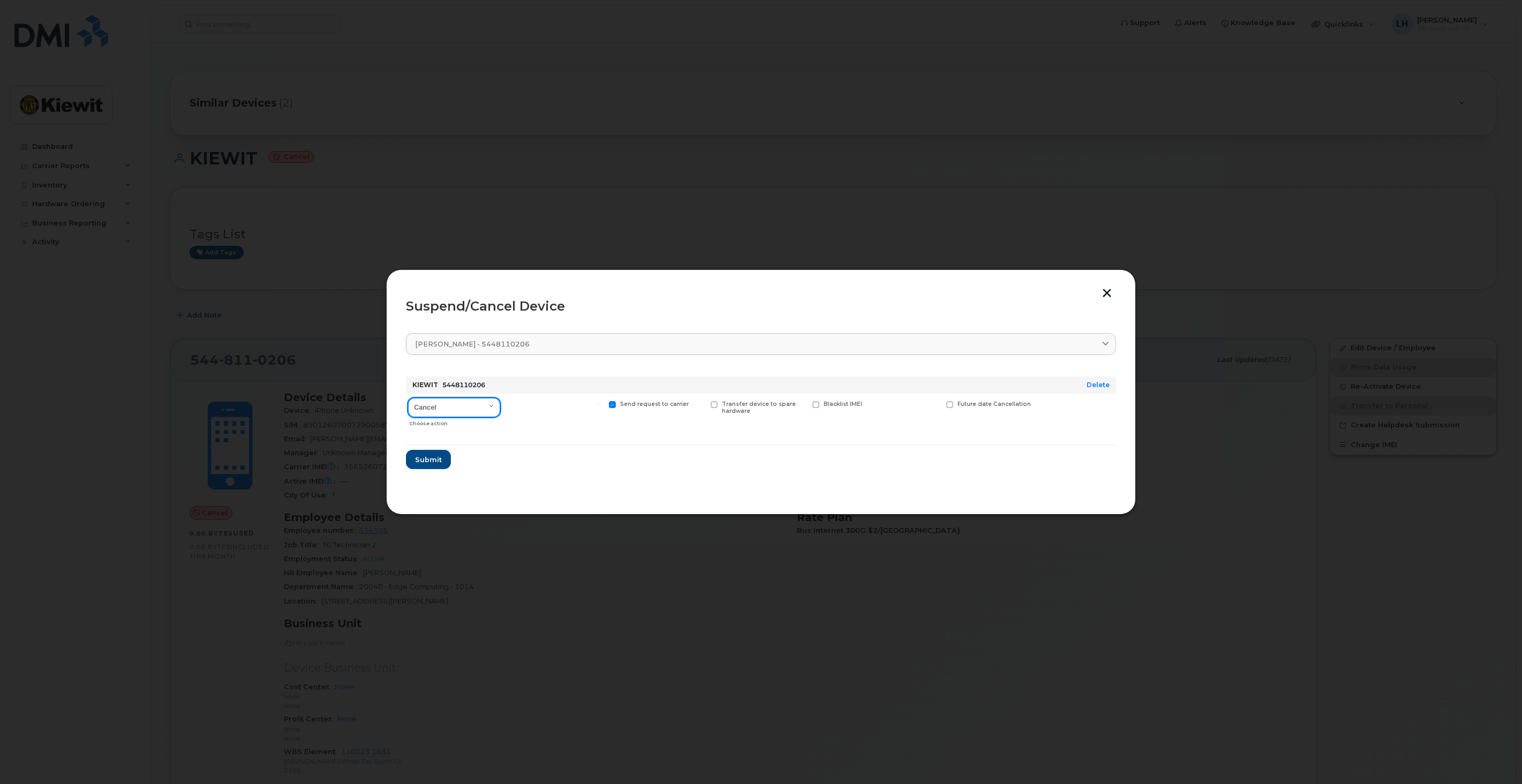
click at [463, 399] on select "Cancel Suspend - Reduced Rate Suspend - Full Rate Suspend - Lost Device/Stolen …" at bounding box center [454, 408] width 92 height 20
select select "[object Object]"
click at [408, 398] on select "Cancel Suspend - Reduced Rate Suspend - Full Rate Suspend - Lost Device/Stolen …" at bounding box center [454, 408] width 92 height 20
click at [429, 459] on span "Submit" at bounding box center [427, 459] width 26 height 10
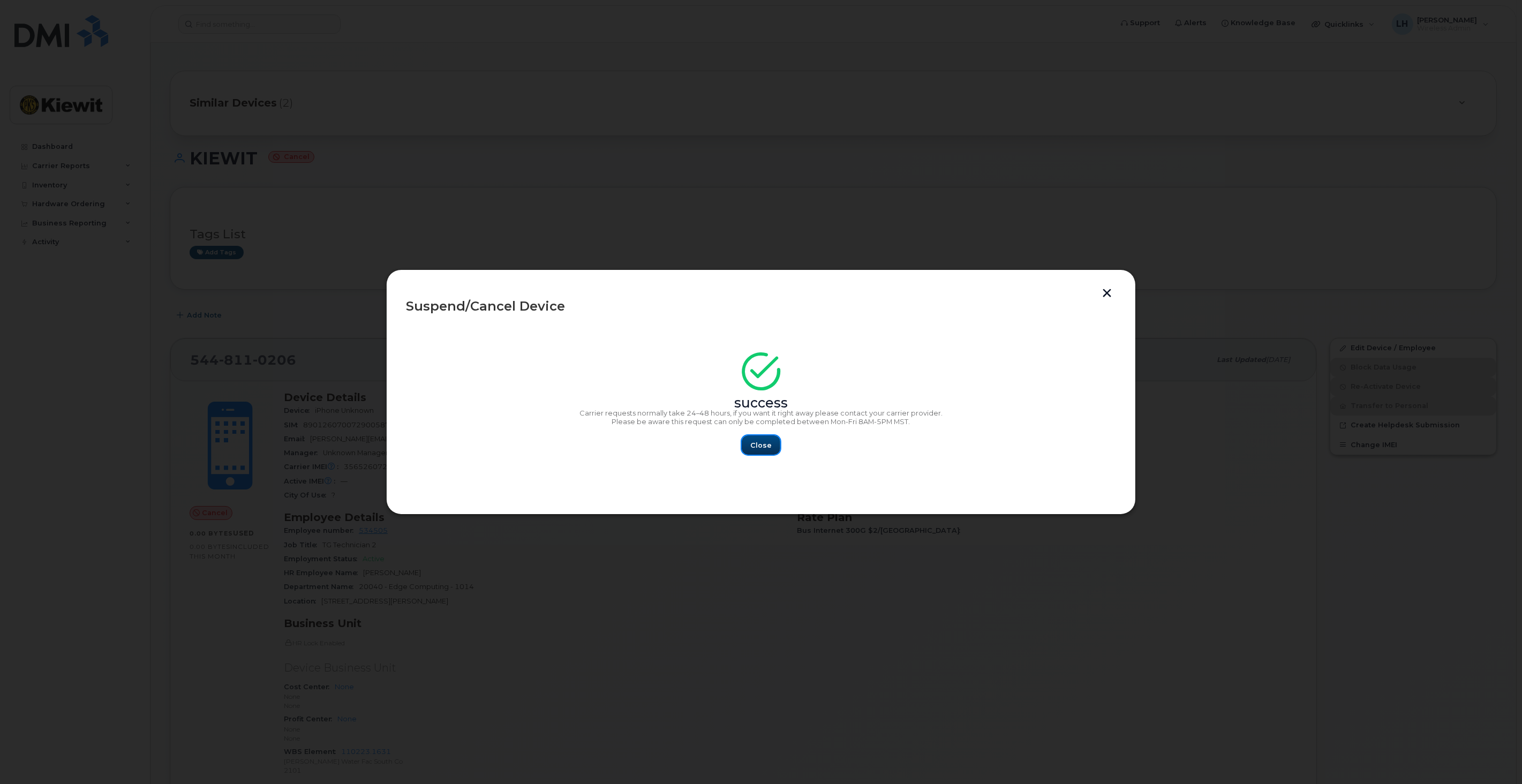
click at [755, 441] on span "Close" at bounding box center [761, 445] width 21 height 10
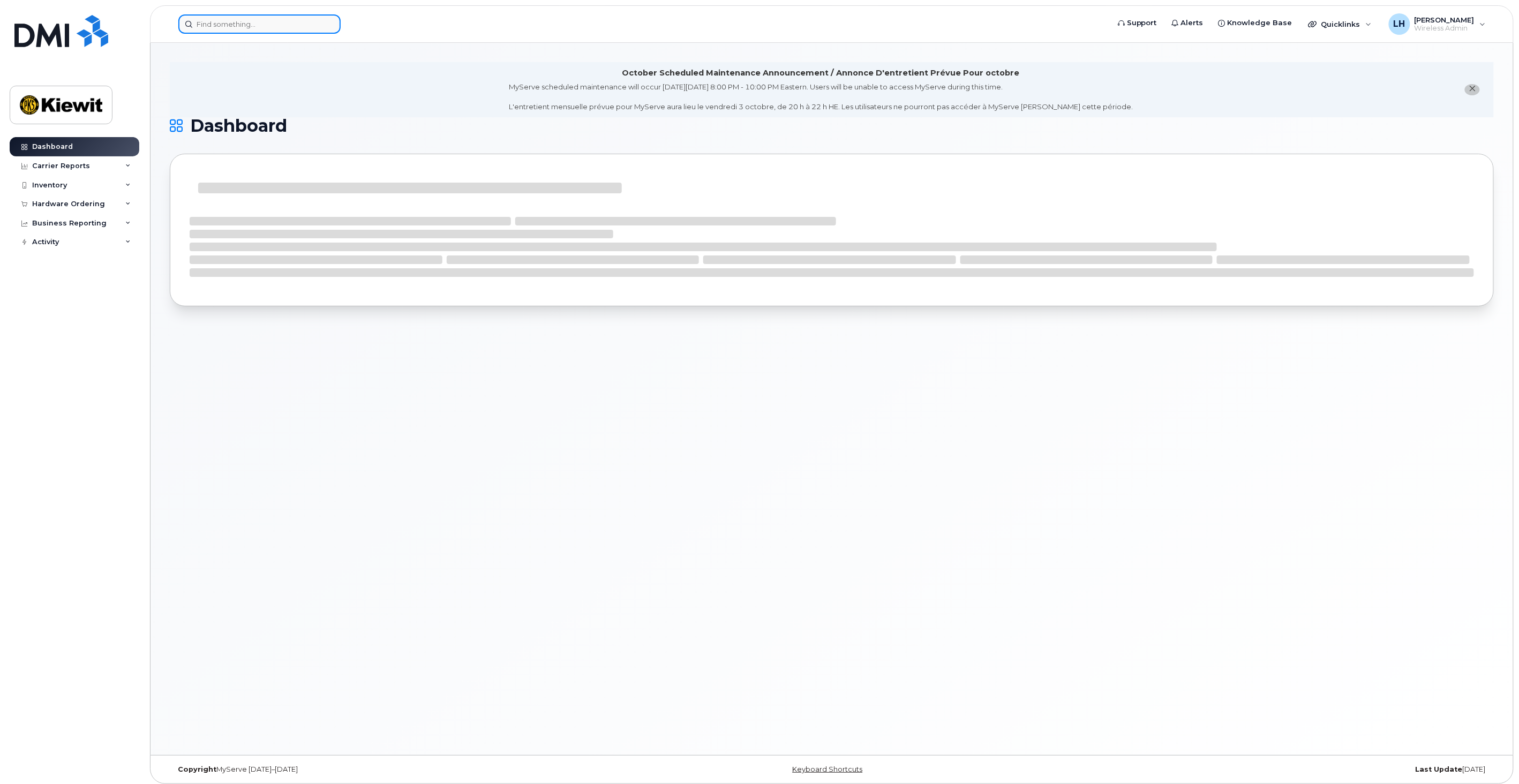
click at [259, 32] on input at bounding box center [260, 24] width 162 height 20
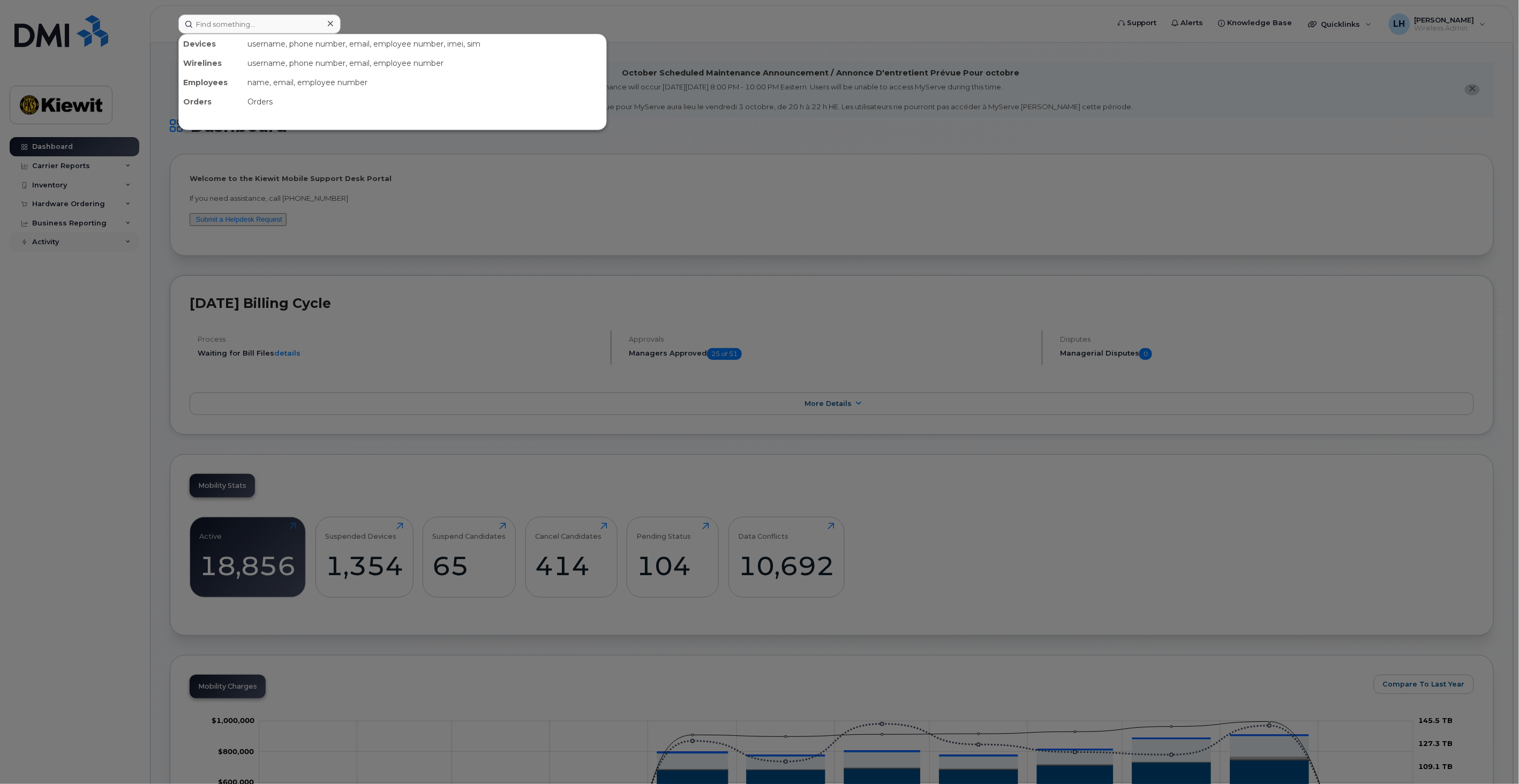
drag, startPoint x: 44, startPoint y: 355, endPoint x: 72, endPoint y: 236, distance: 122.2
click at [44, 352] on div at bounding box center [759, 392] width 1519 height 784
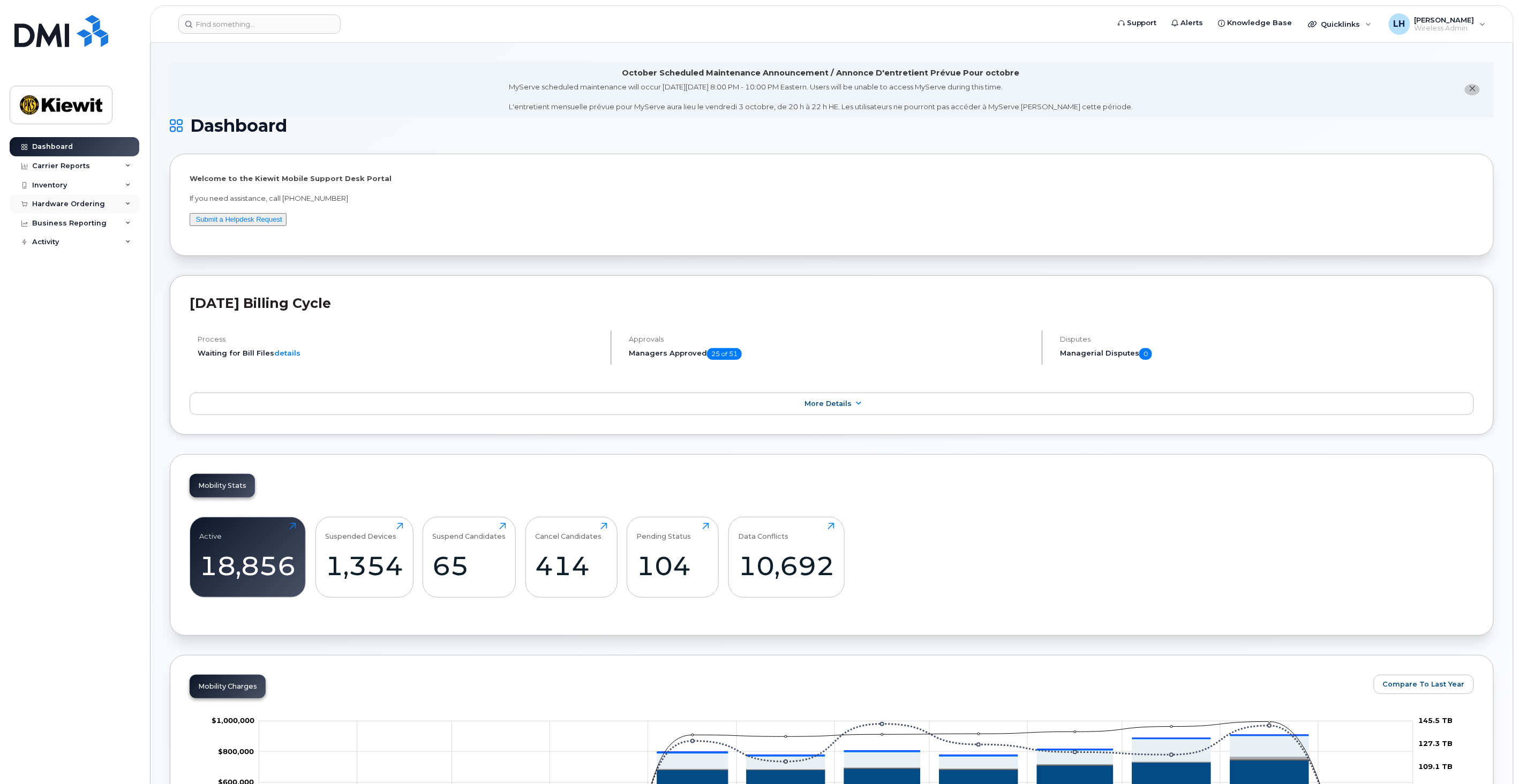
click at [91, 205] on div "Hardware Ordering" at bounding box center [68, 204] width 73 height 9
click at [54, 245] on div "Orders" at bounding box center [50, 244] width 26 height 10
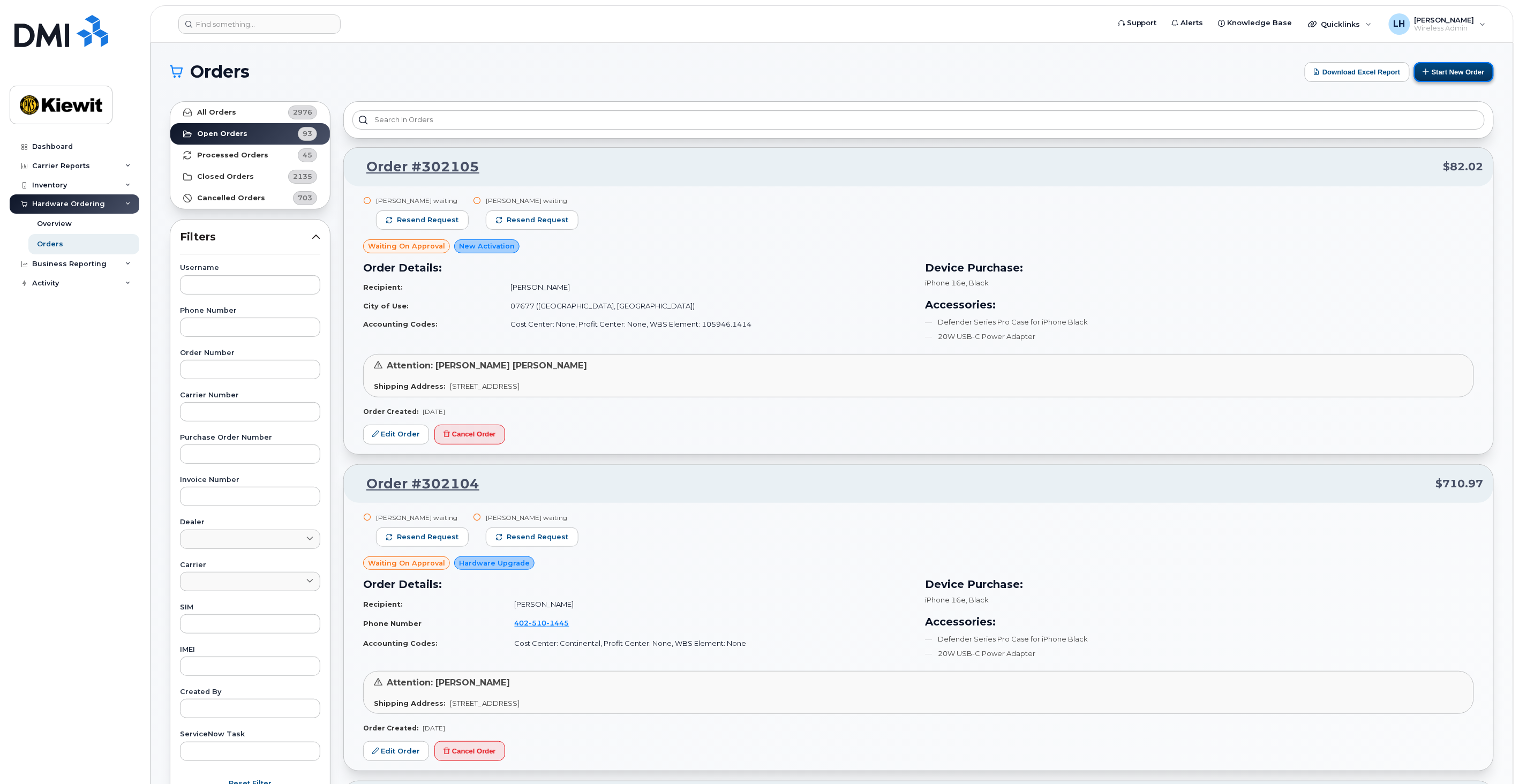
click at [1439, 75] on button "Start New Order" at bounding box center [1455, 72] width 80 height 20
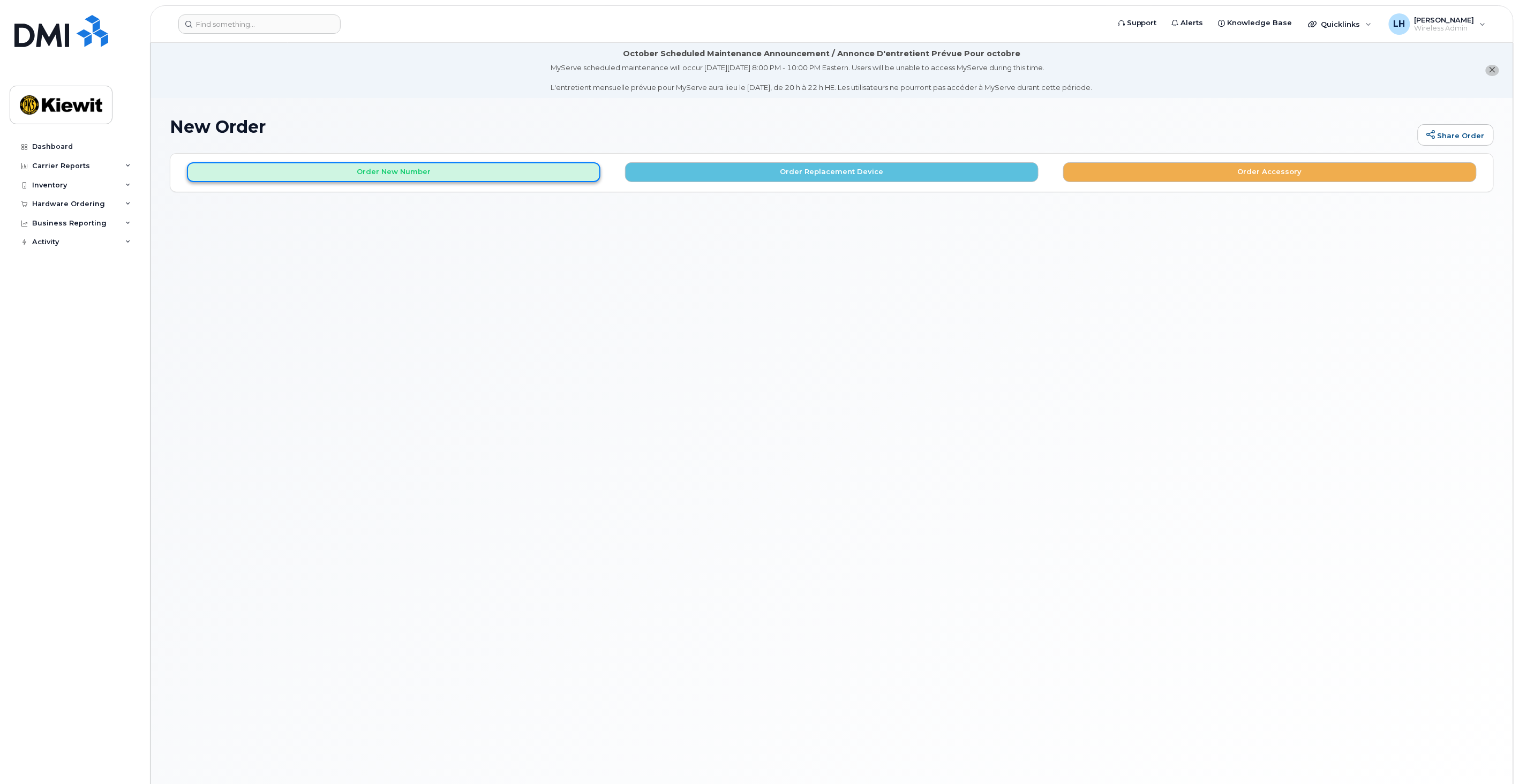
click at [548, 179] on button "Order New Number" at bounding box center [394, 172] width 414 height 20
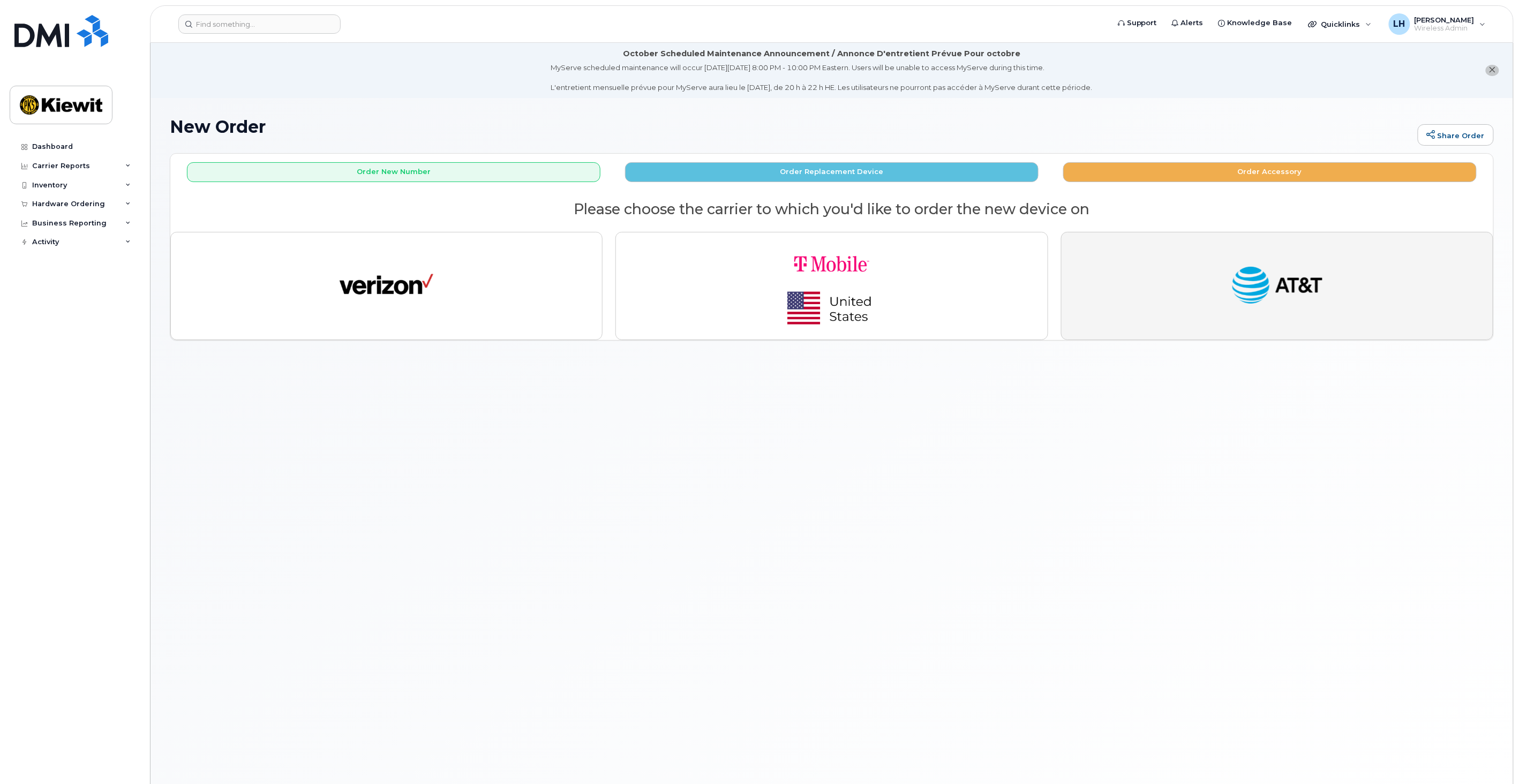
click at [1244, 266] on img "button" at bounding box center [1277, 285] width 94 height 48
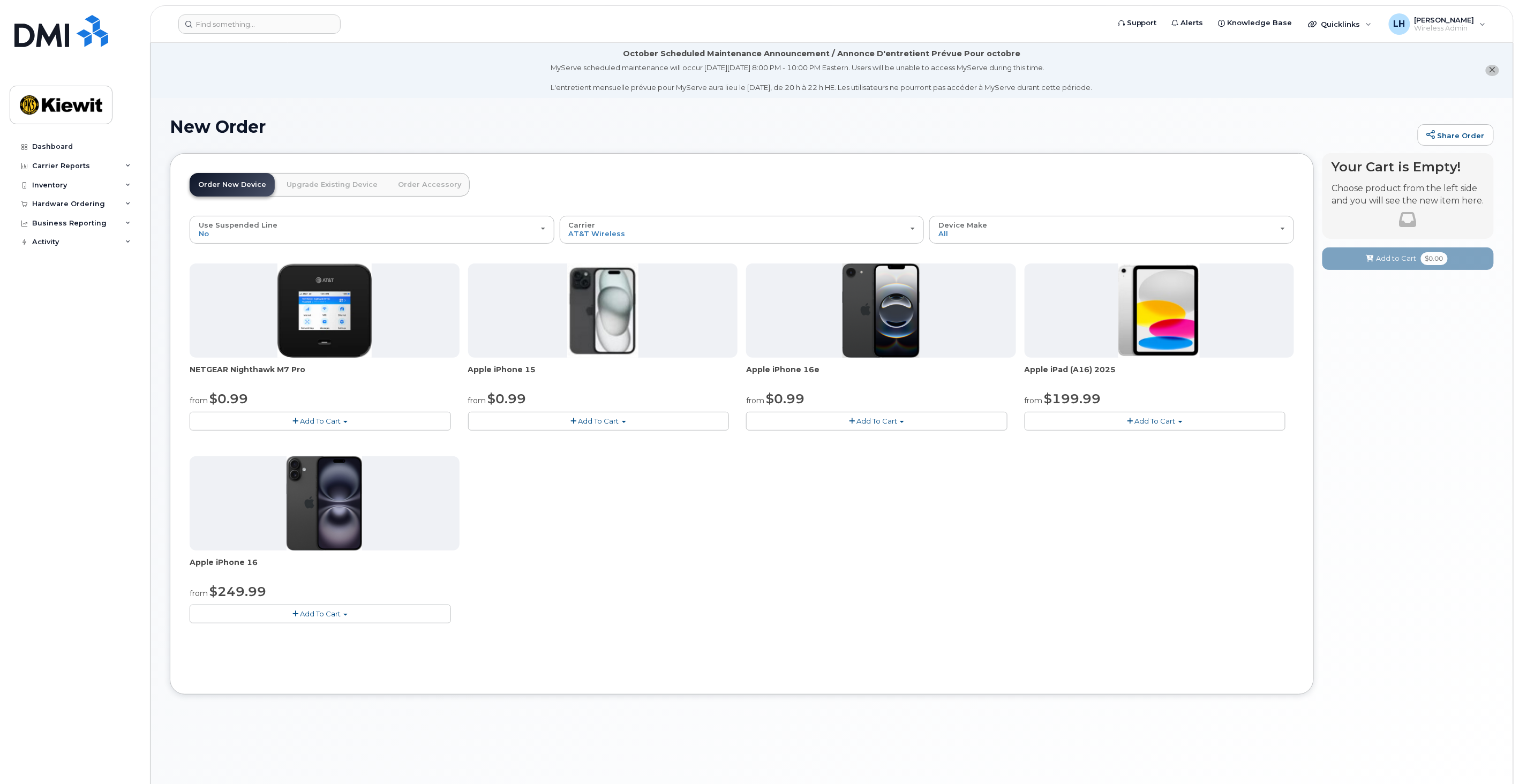
click at [329, 417] on span "Add To Cart" at bounding box center [320, 420] width 41 height 9
click at [265, 438] on link "$0.99 - 2 Year Activation" at bounding box center [246, 441] width 107 height 14
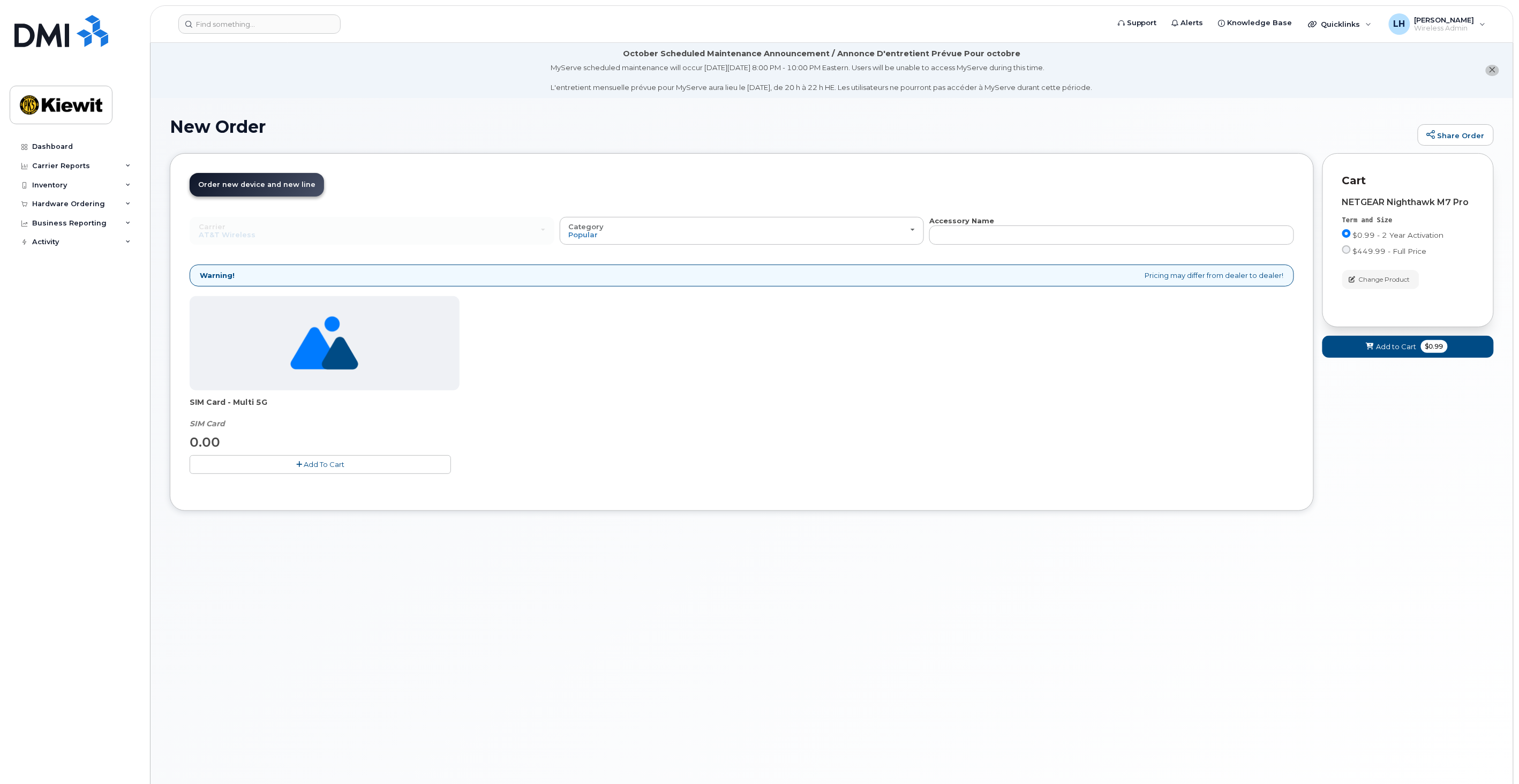
click at [339, 465] on span "Add To Cart" at bounding box center [324, 464] width 41 height 9
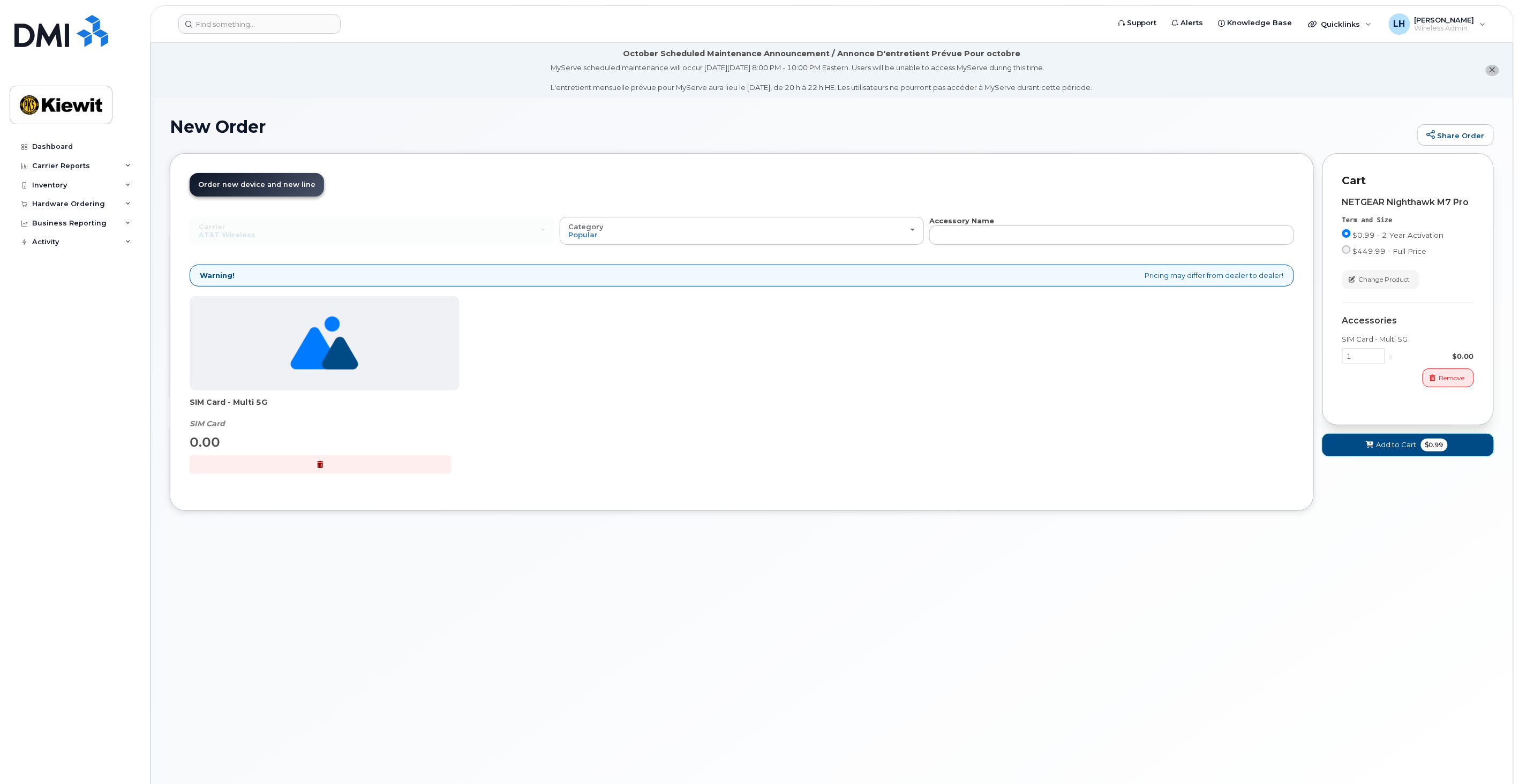
click at [1373, 454] on button "Add to Cart $0.99" at bounding box center [1409, 445] width 172 height 22
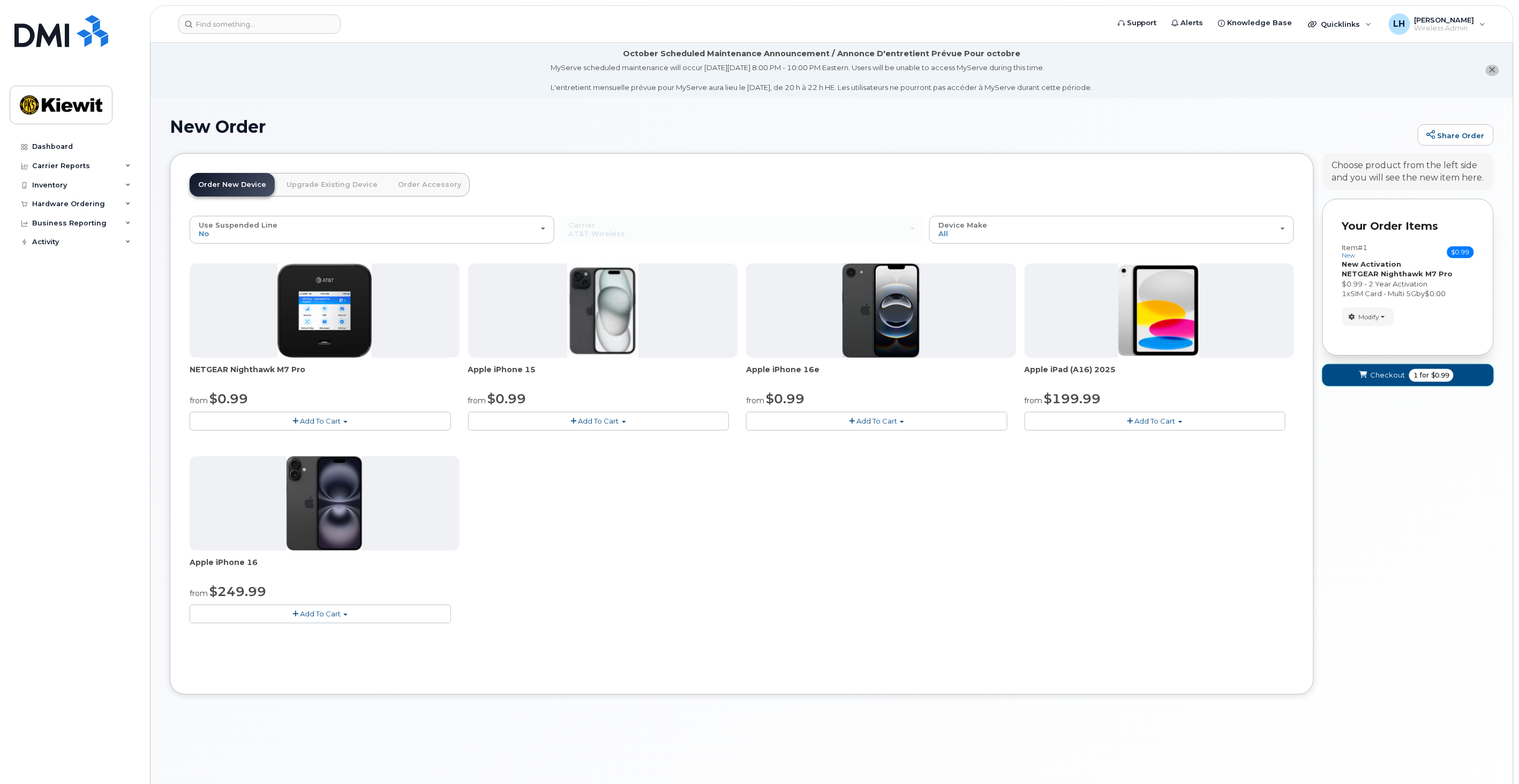
click at [1376, 375] on span "Checkout" at bounding box center [1388, 374] width 35 height 10
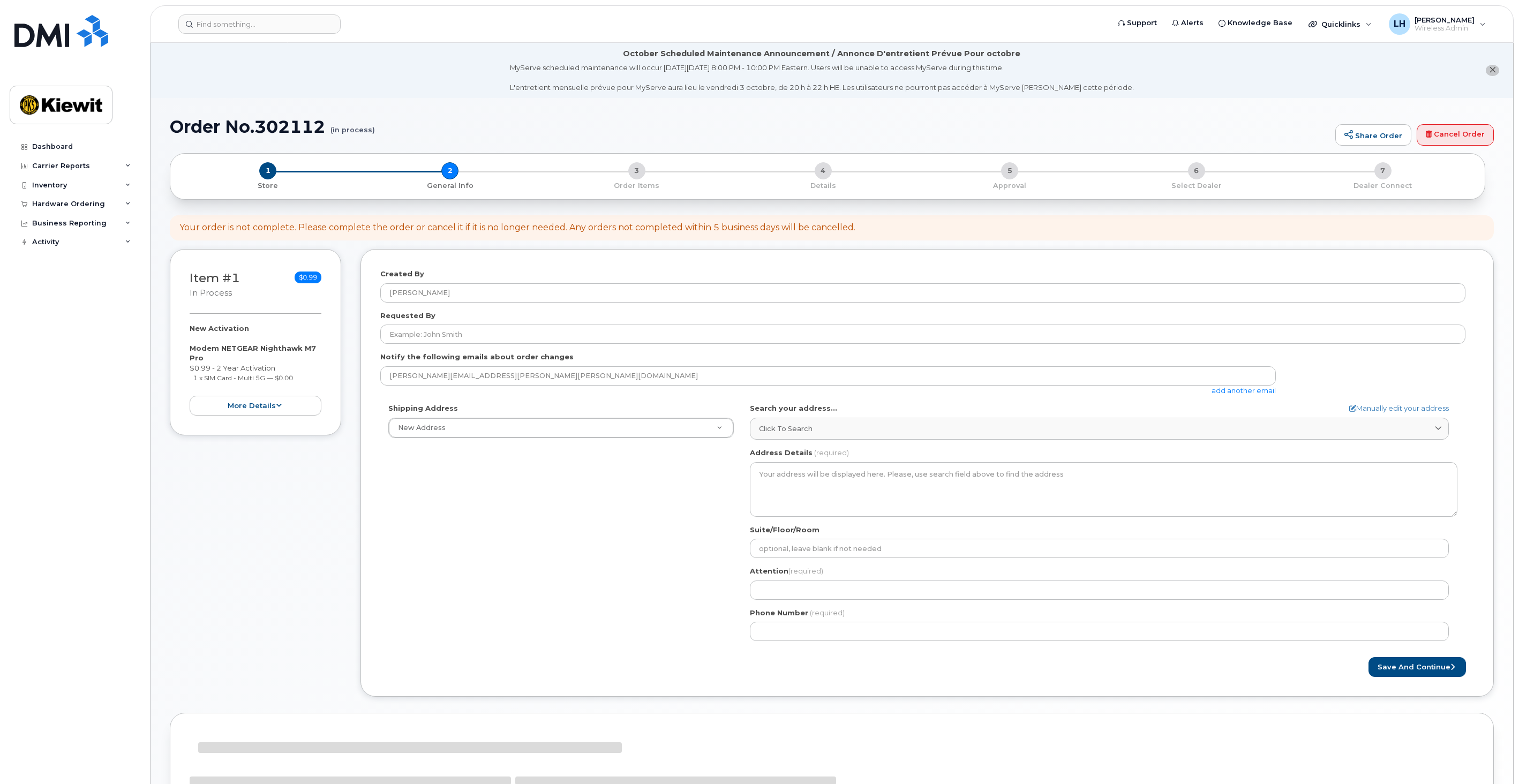
select select
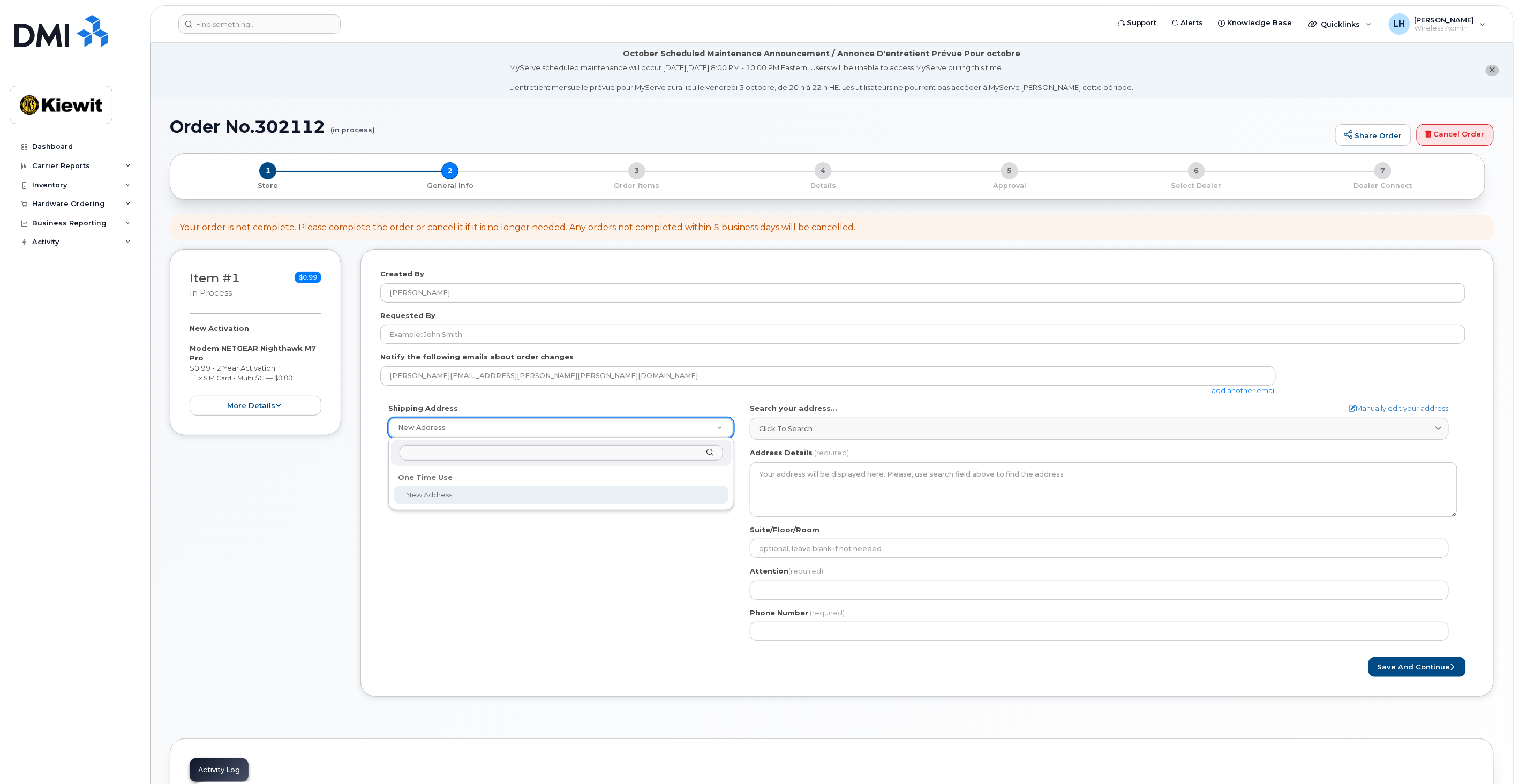
scroll to position [59, 0]
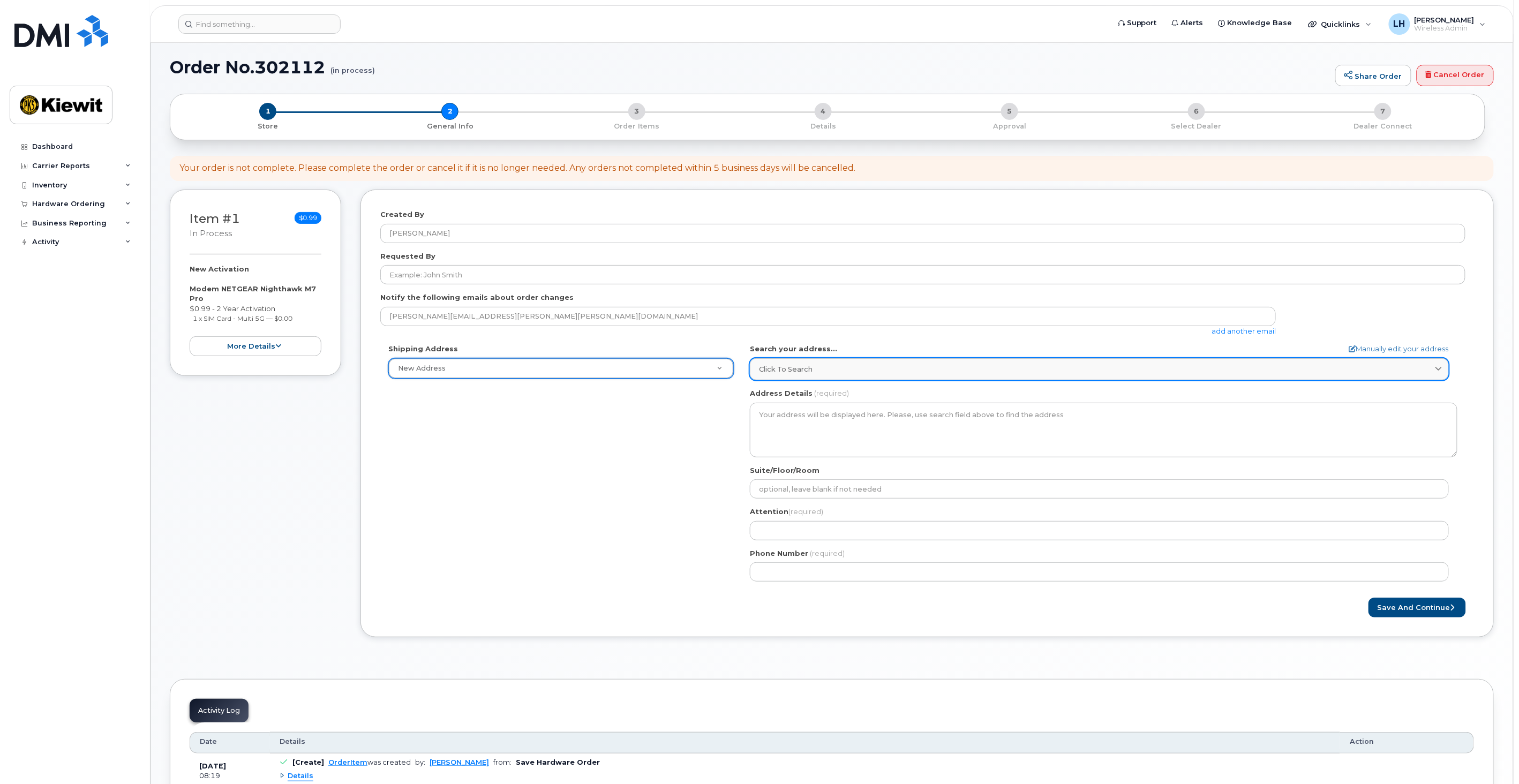
click at [819, 366] on div "Click to search" at bounding box center [1099, 369] width 681 height 10
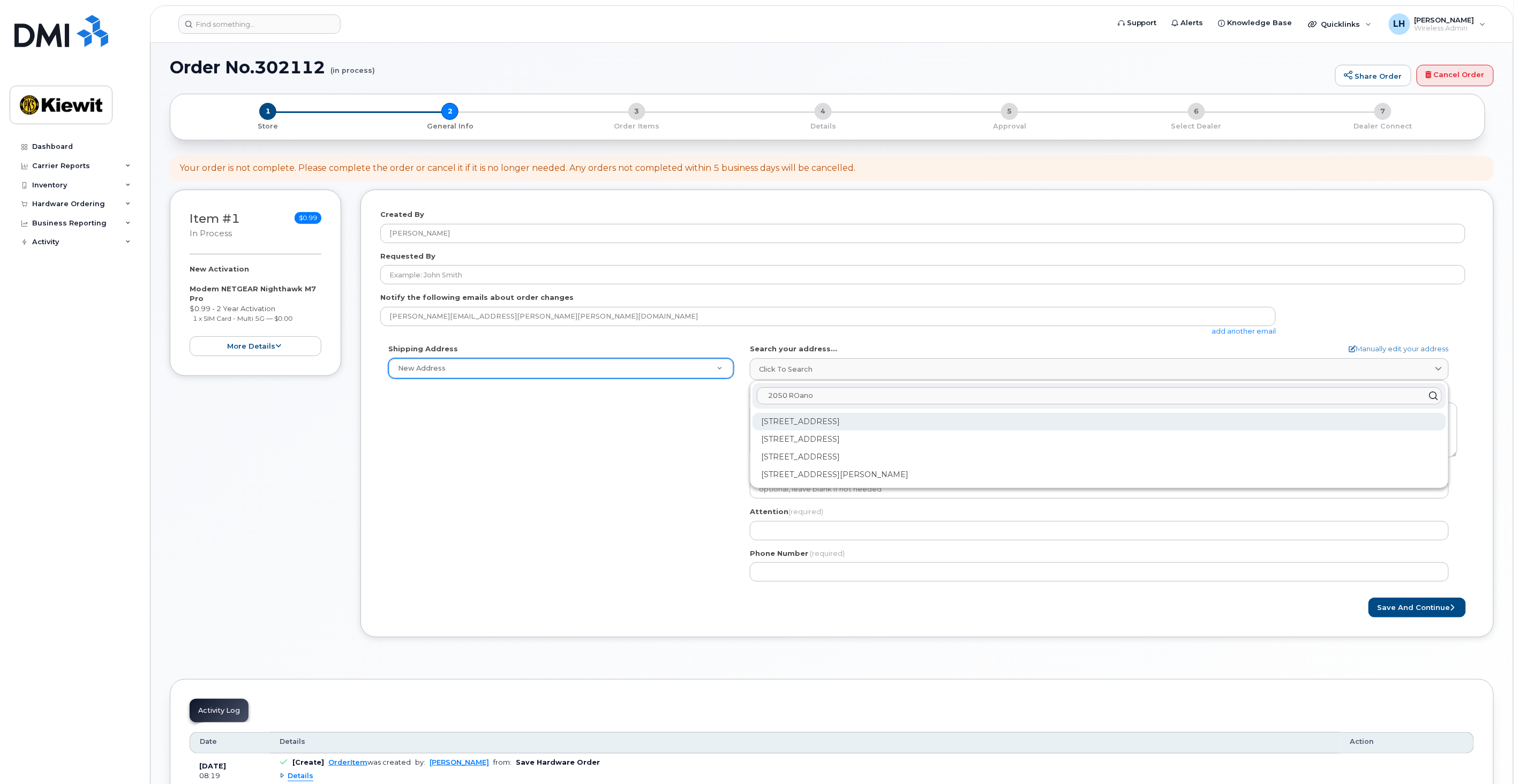
type input "2050 ROano"
click at [882, 429] on div "2050 Roanoke Rd Keller TX 76262-9616" at bounding box center [1099, 421] width 694 height 18
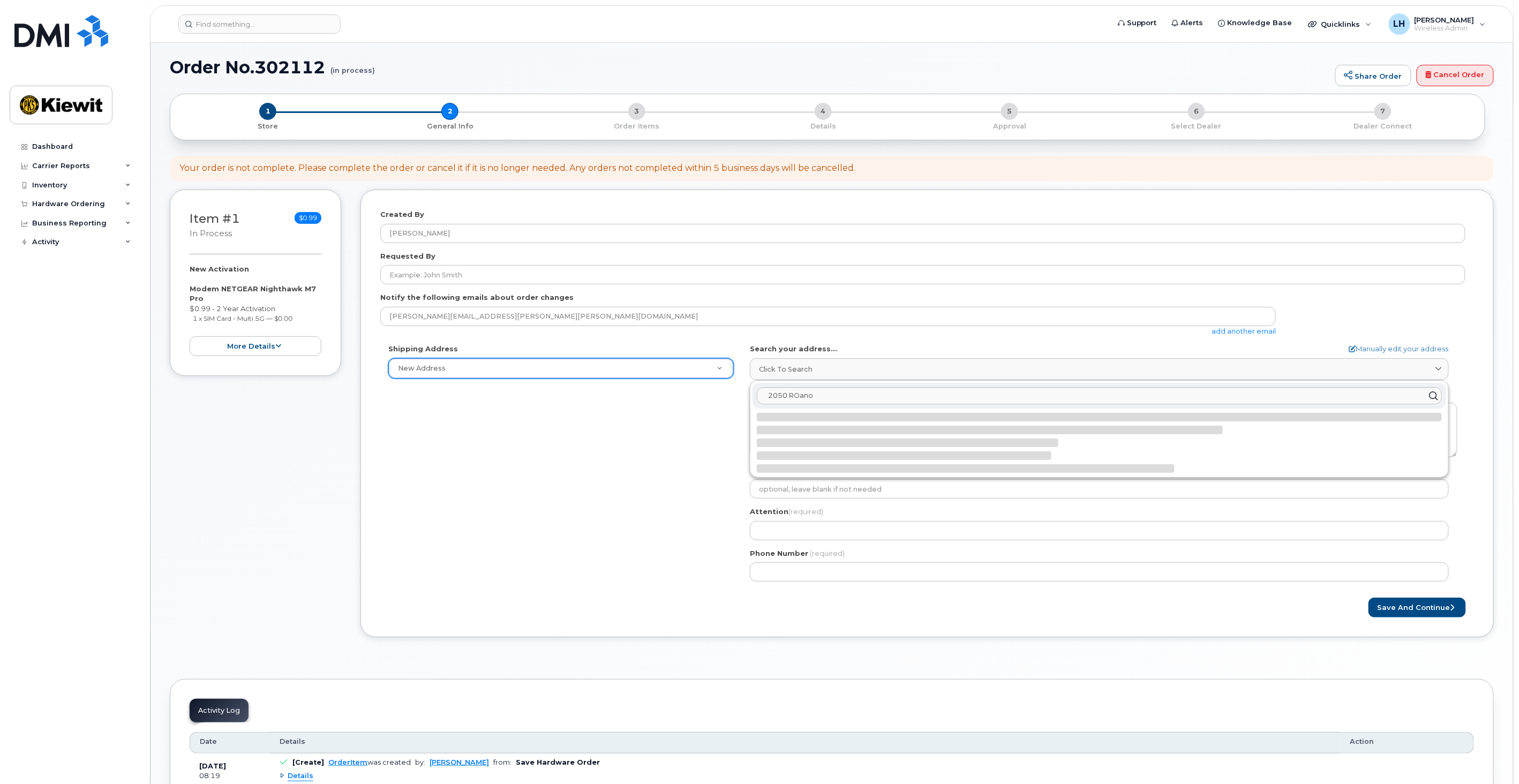
select select
type textarea "2050 Roanoke Rd KELLER TX 76262-9616 UNITED STATES"
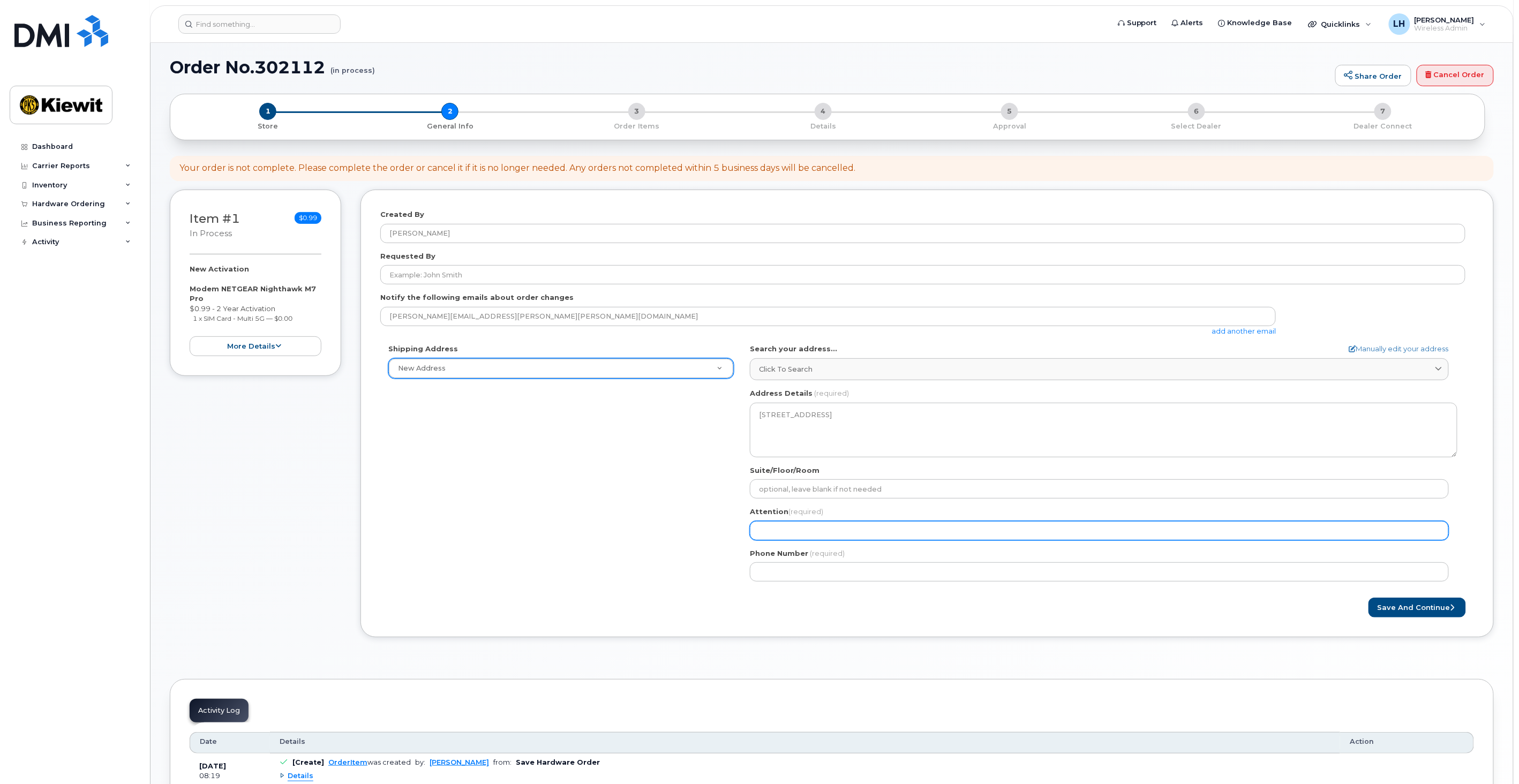
click at [864, 524] on input "Attention (required)" at bounding box center [1099, 530] width 700 height 20
select select
type input "L"
select select
type input "Lo"
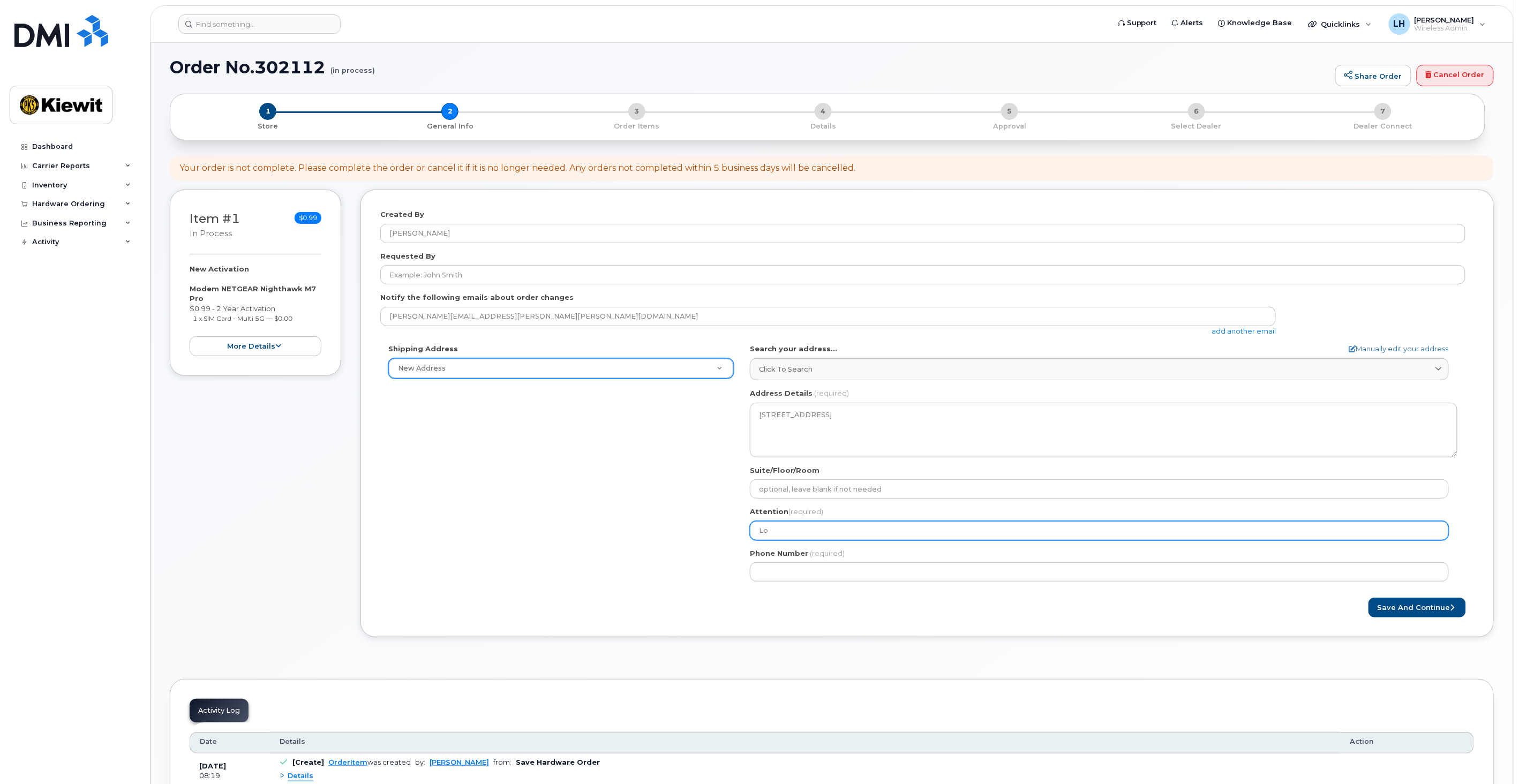
select select
type input "Log"
select select
type input "Loga"
select select
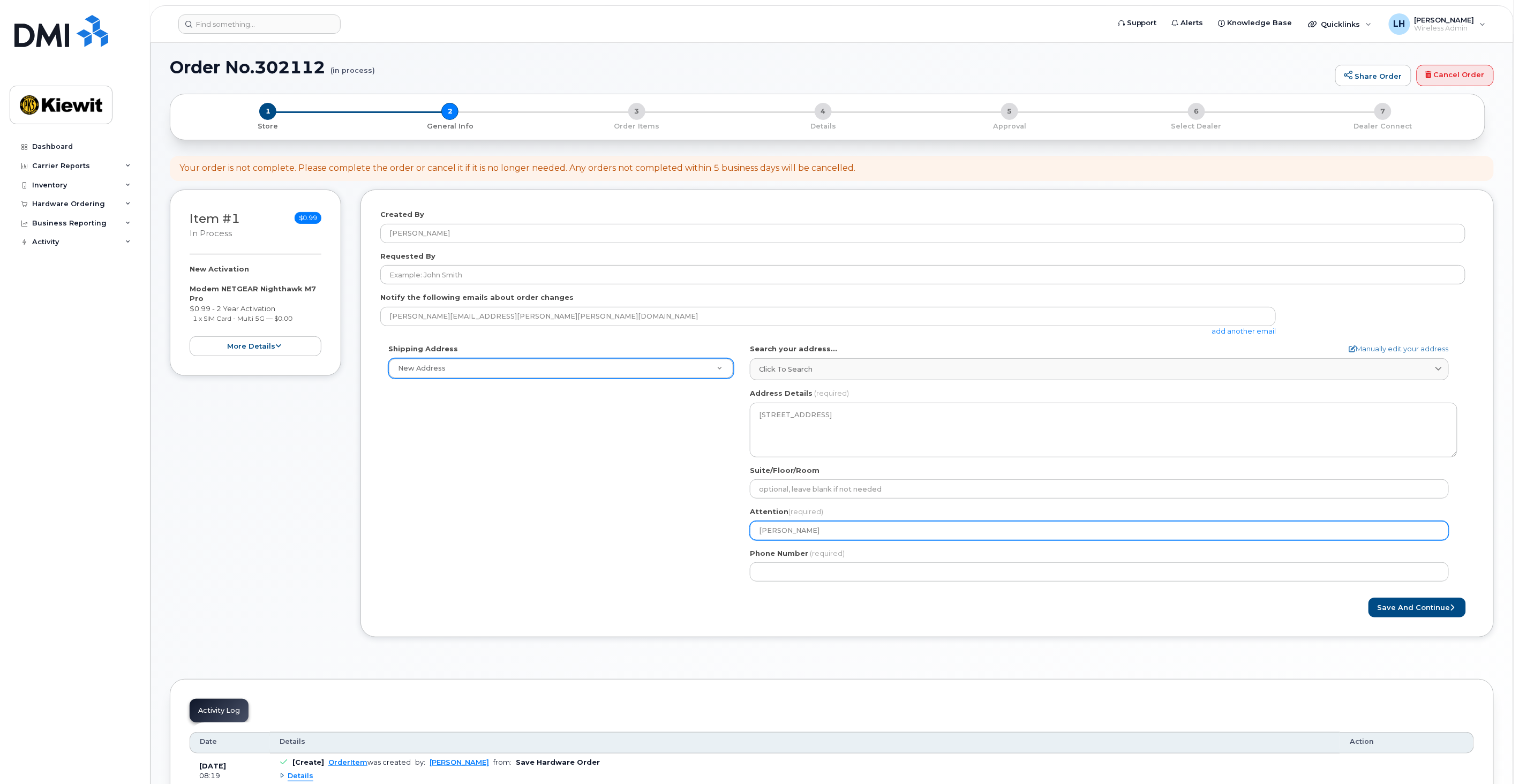
type input "Logan"
select select
type input "Logan H"
select select
type input "Logan Ha"
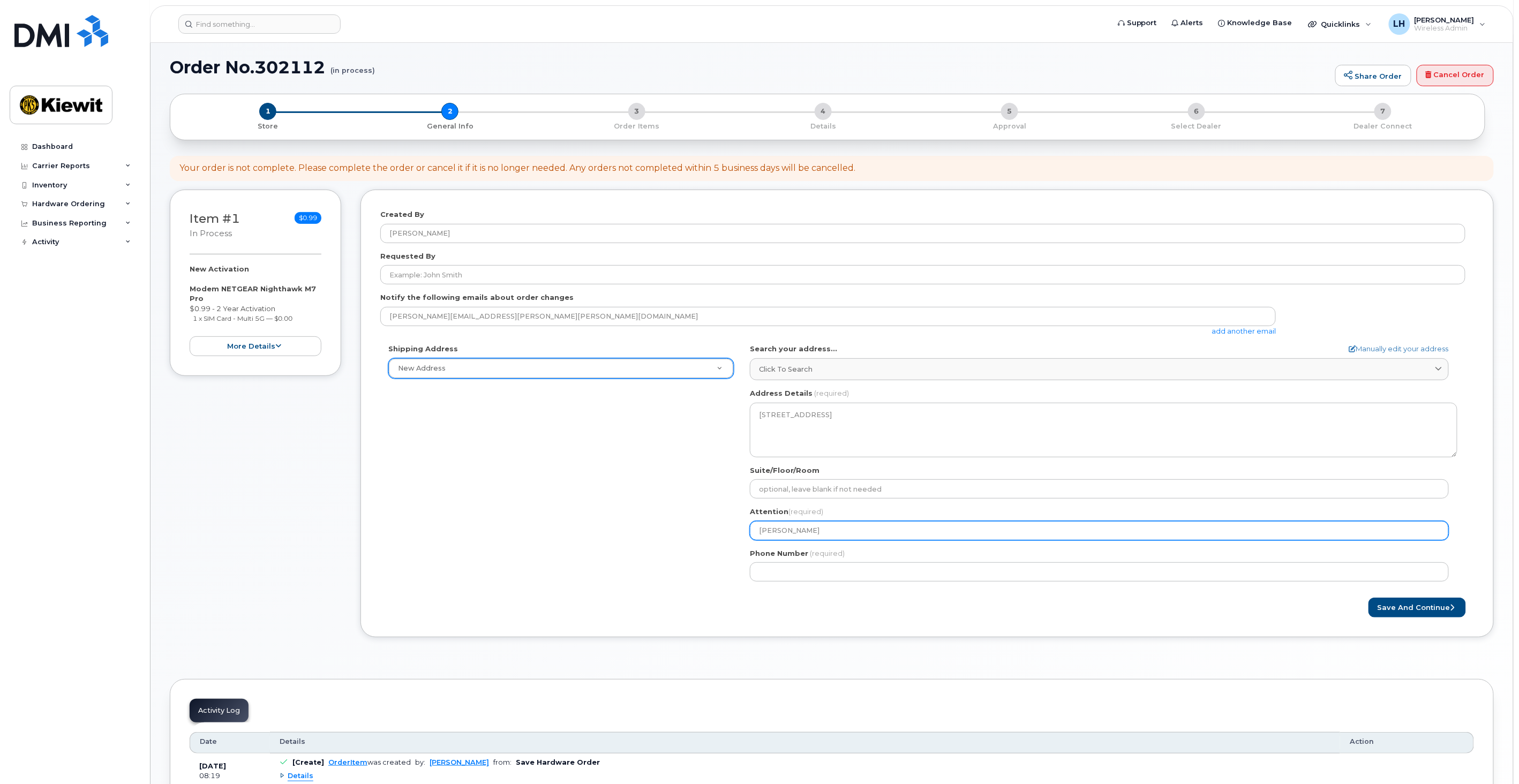
select select
type input "Logan Hal"
select select
type input "[PERSON_NAME]"
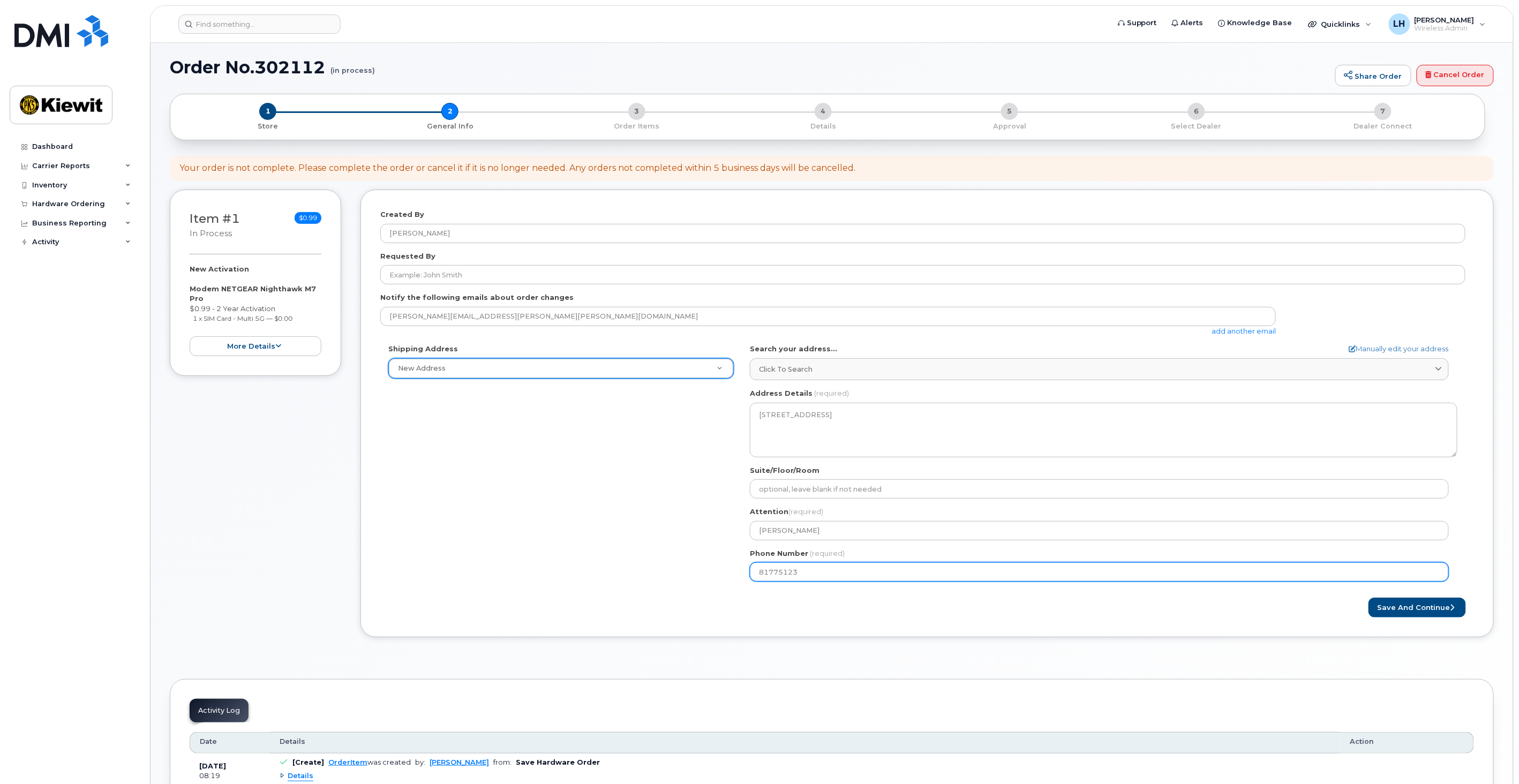
type input "817751239"
select select
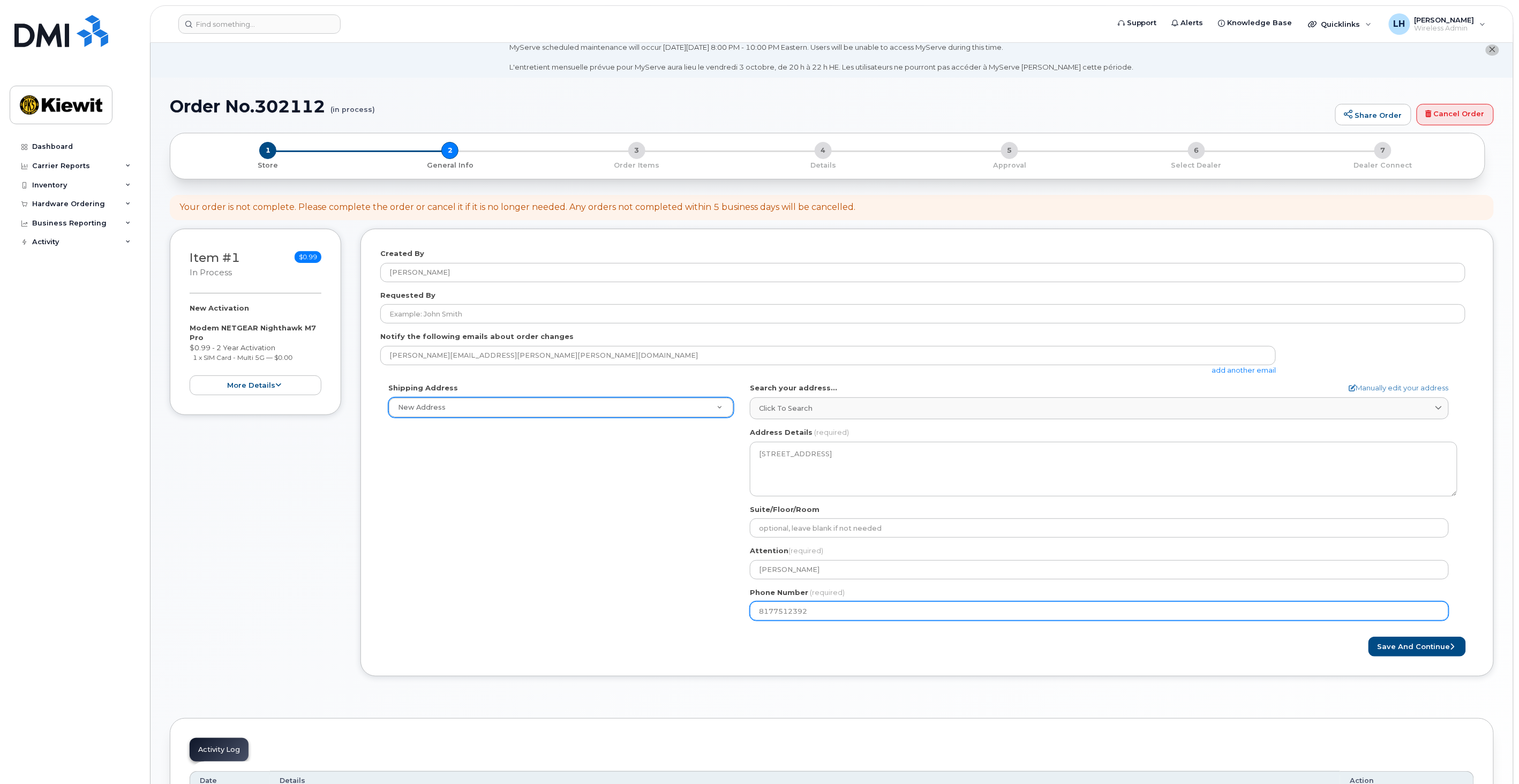
scroll to position [0, 0]
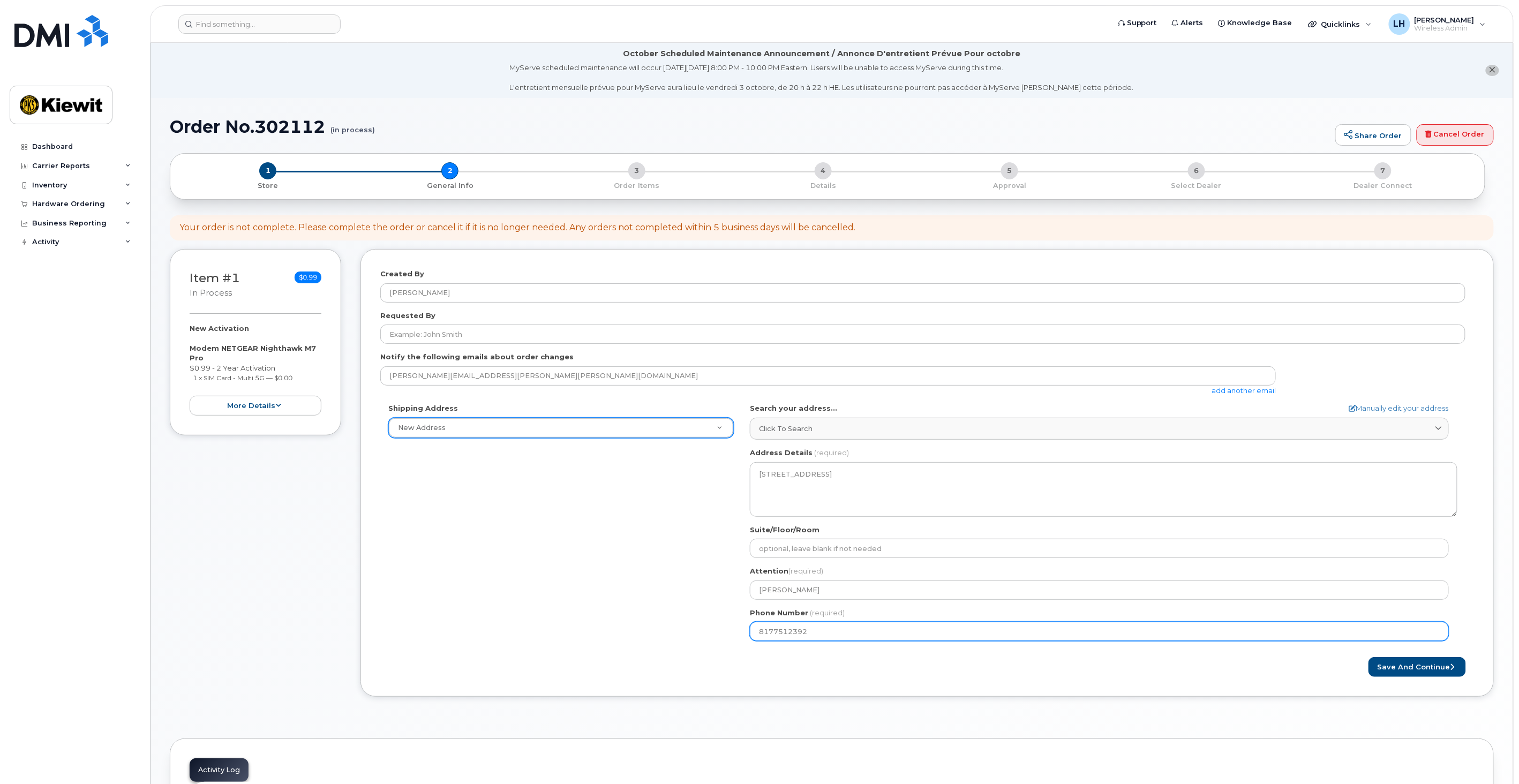
type input "8177512392"
click at [1395, 662] on button "Save and Continue" at bounding box center [1418, 667] width 98 height 20
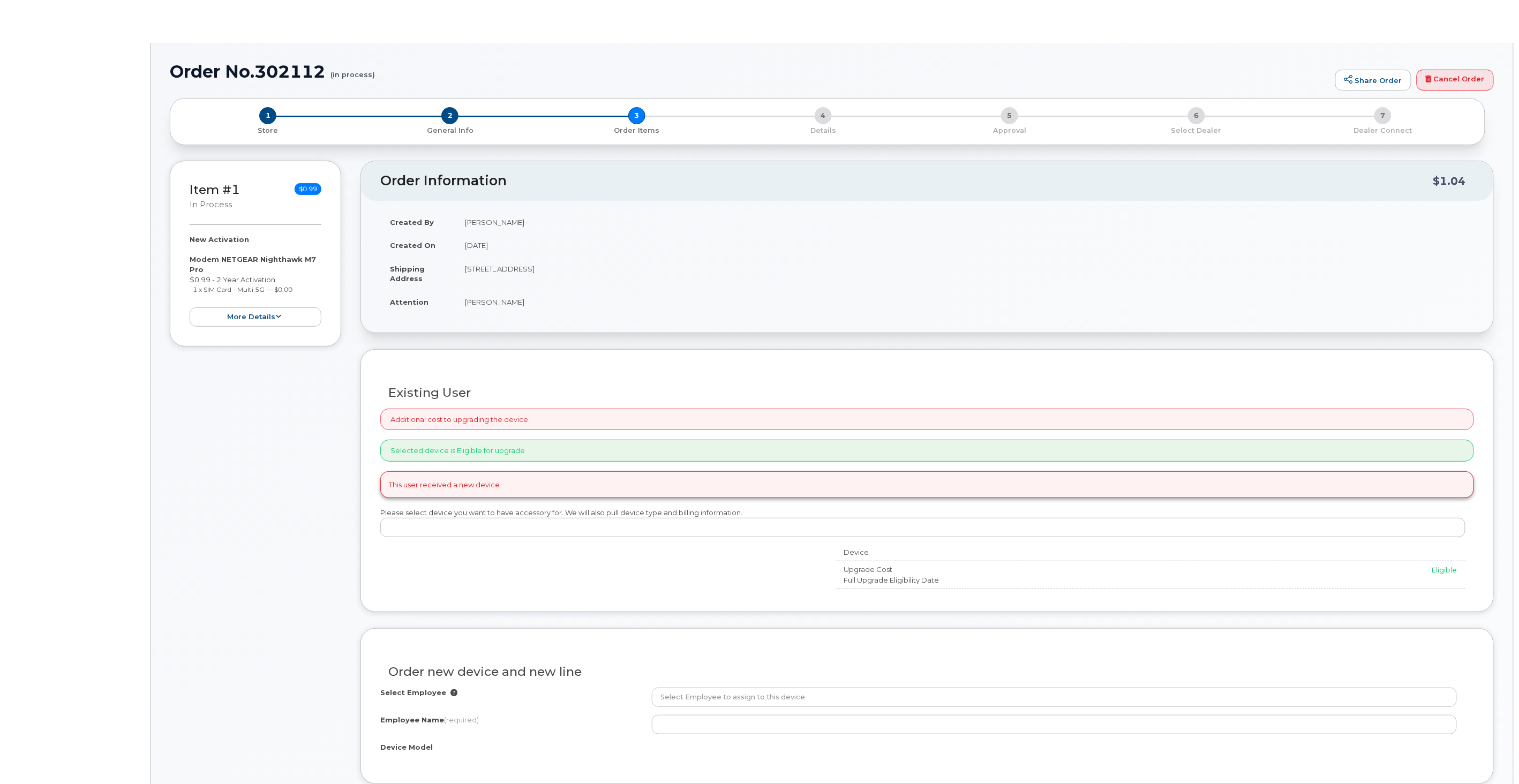
radio input "true"
select select
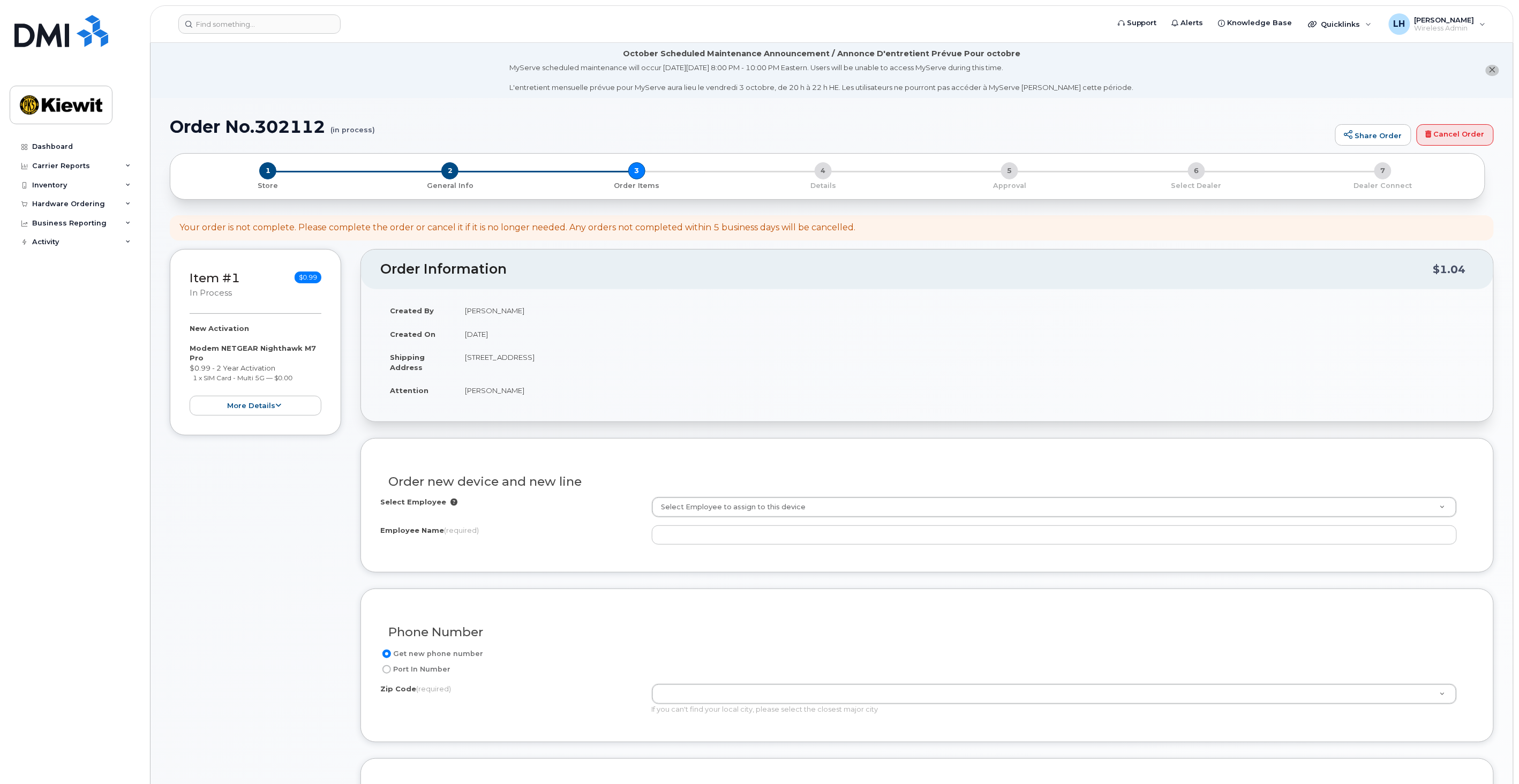
click at [789, 521] on div "Select Employee Select Employee to assign to this device Employee Name (require…" at bounding box center [927, 521] width 1094 height 48
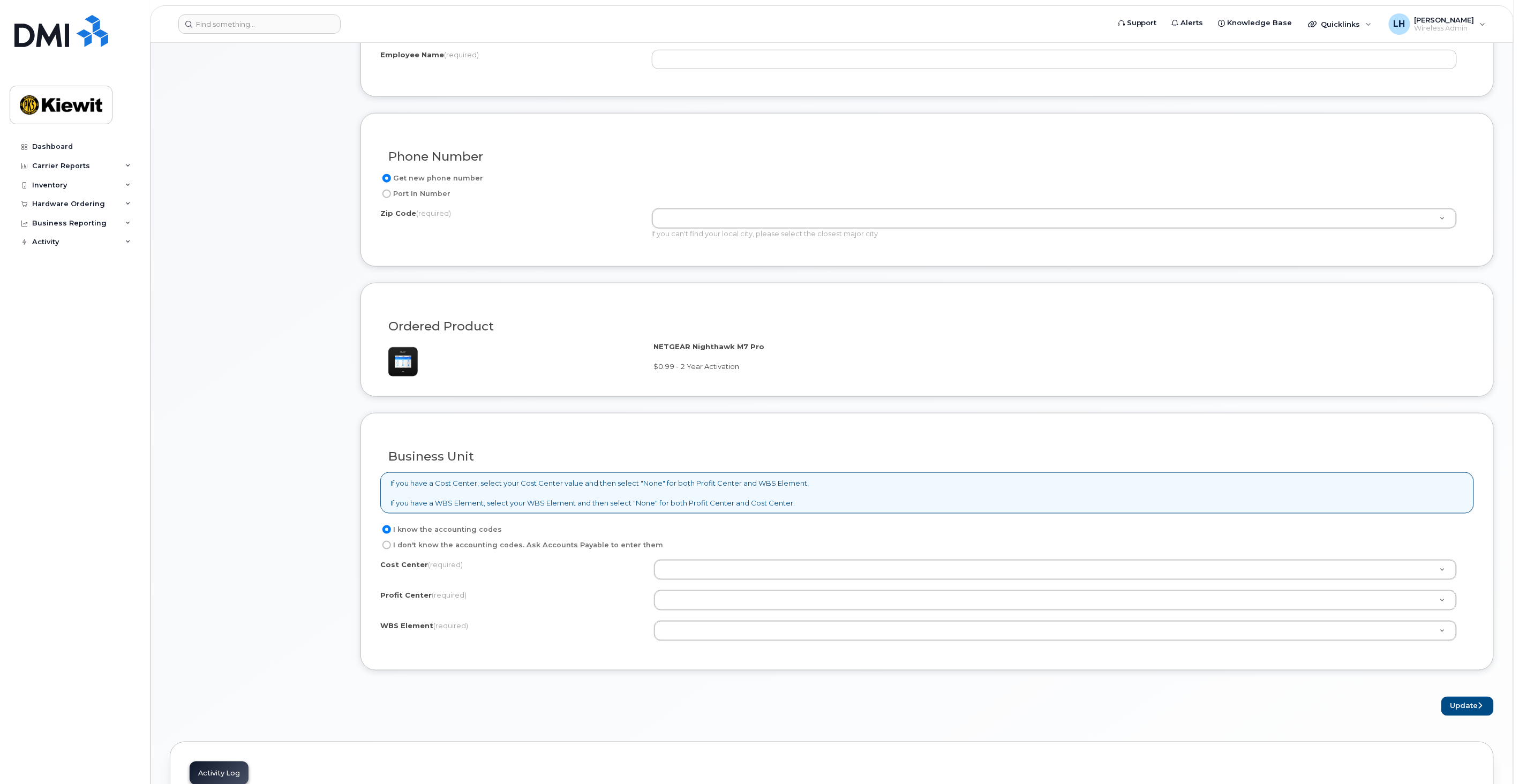
scroll to position [535, 0]
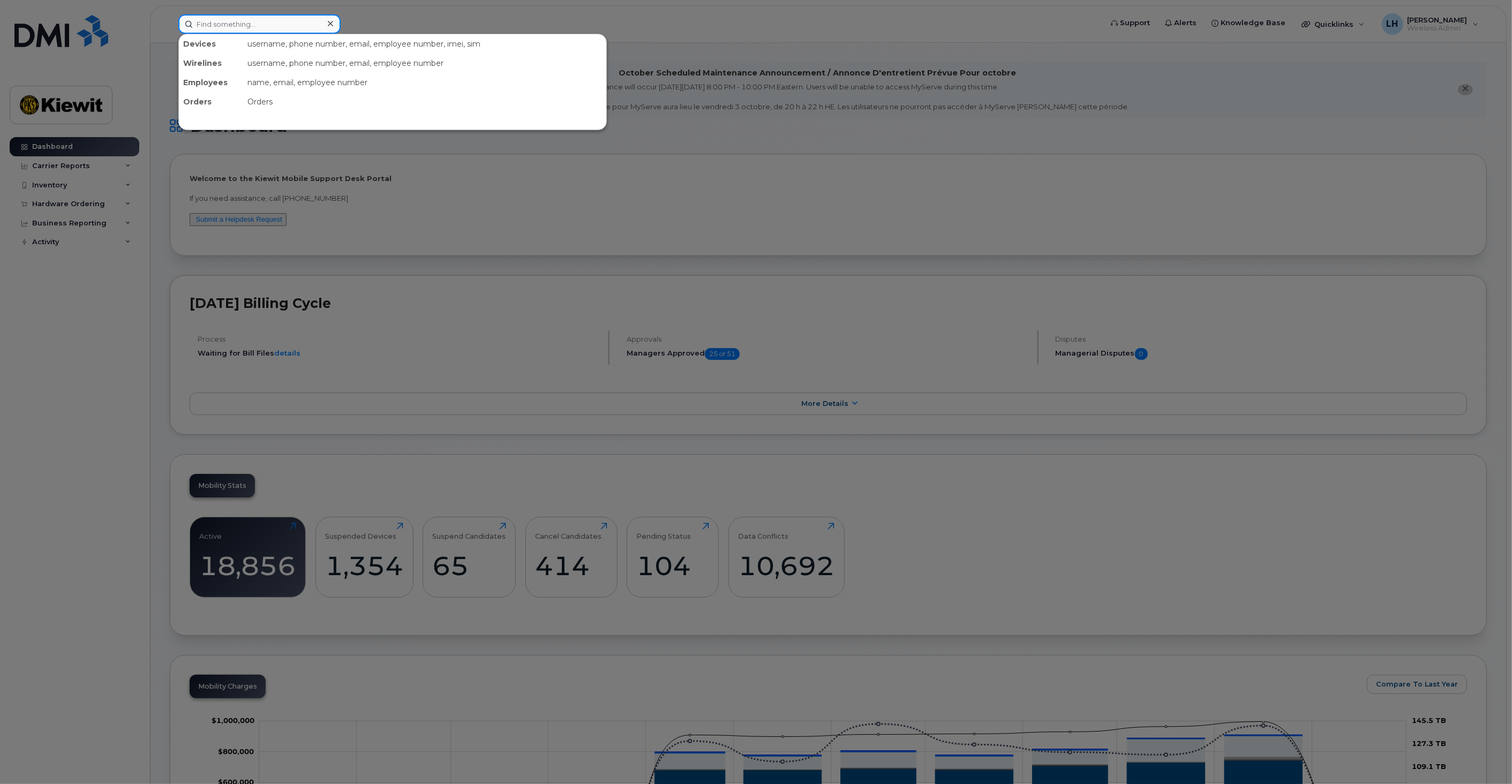
click at [232, 29] on input at bounding box center [259, 24] width 162 height 20
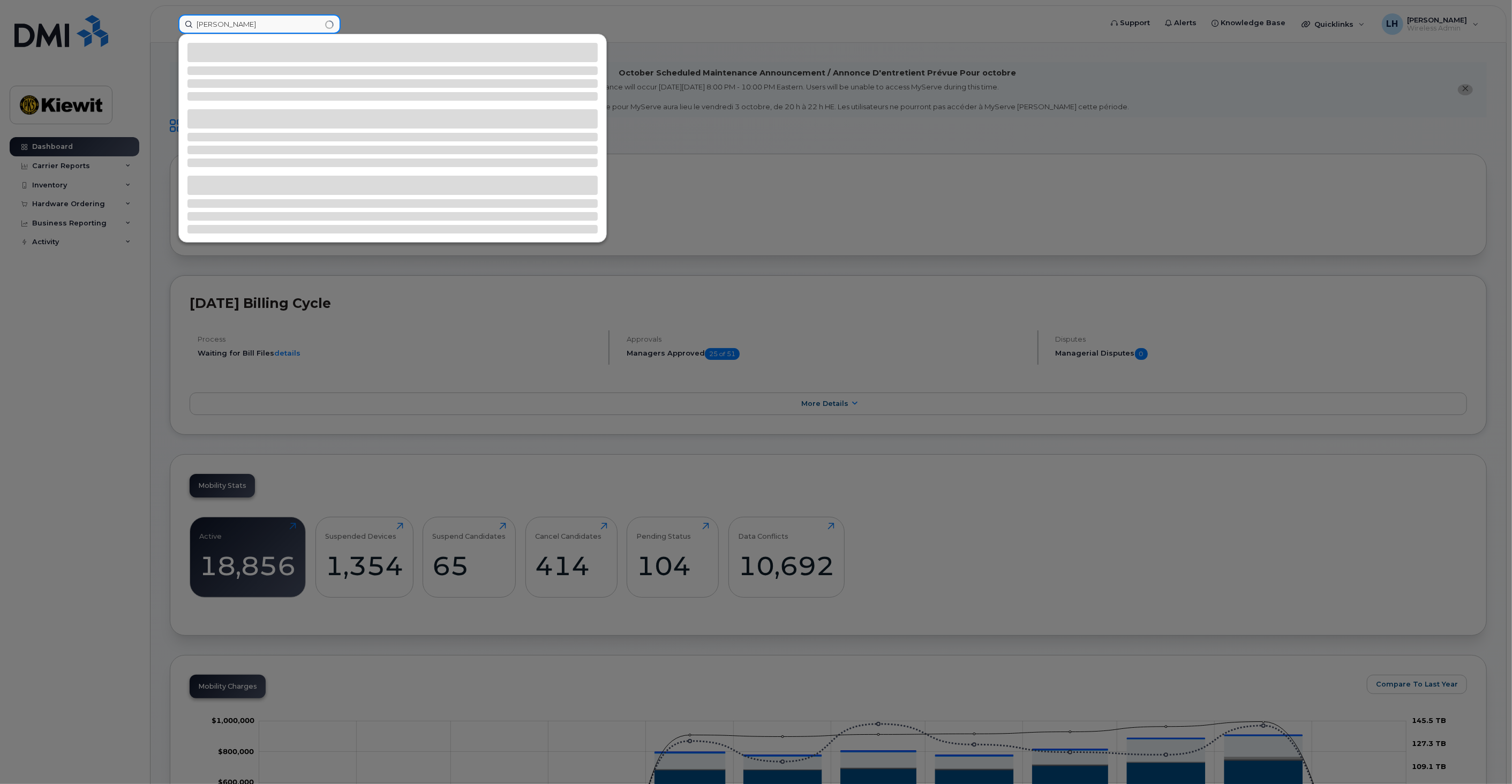
type input "[PERSON_NAME]"
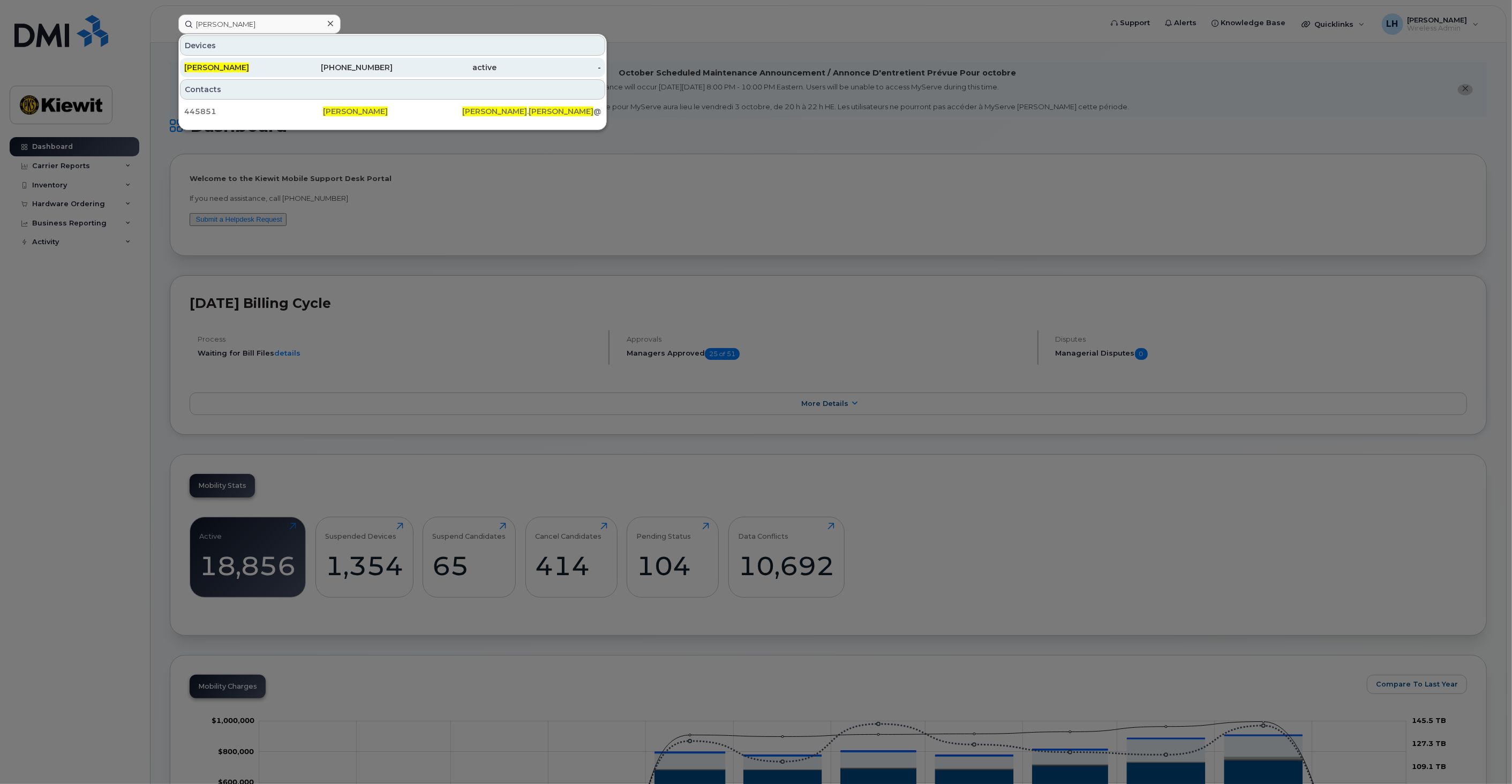
click at [383, 66] on div "903-272-4296" at bounding box center [340, 67] width 104 height 11
